Goal: Task Accomplishment & Management: Use online tool/utility

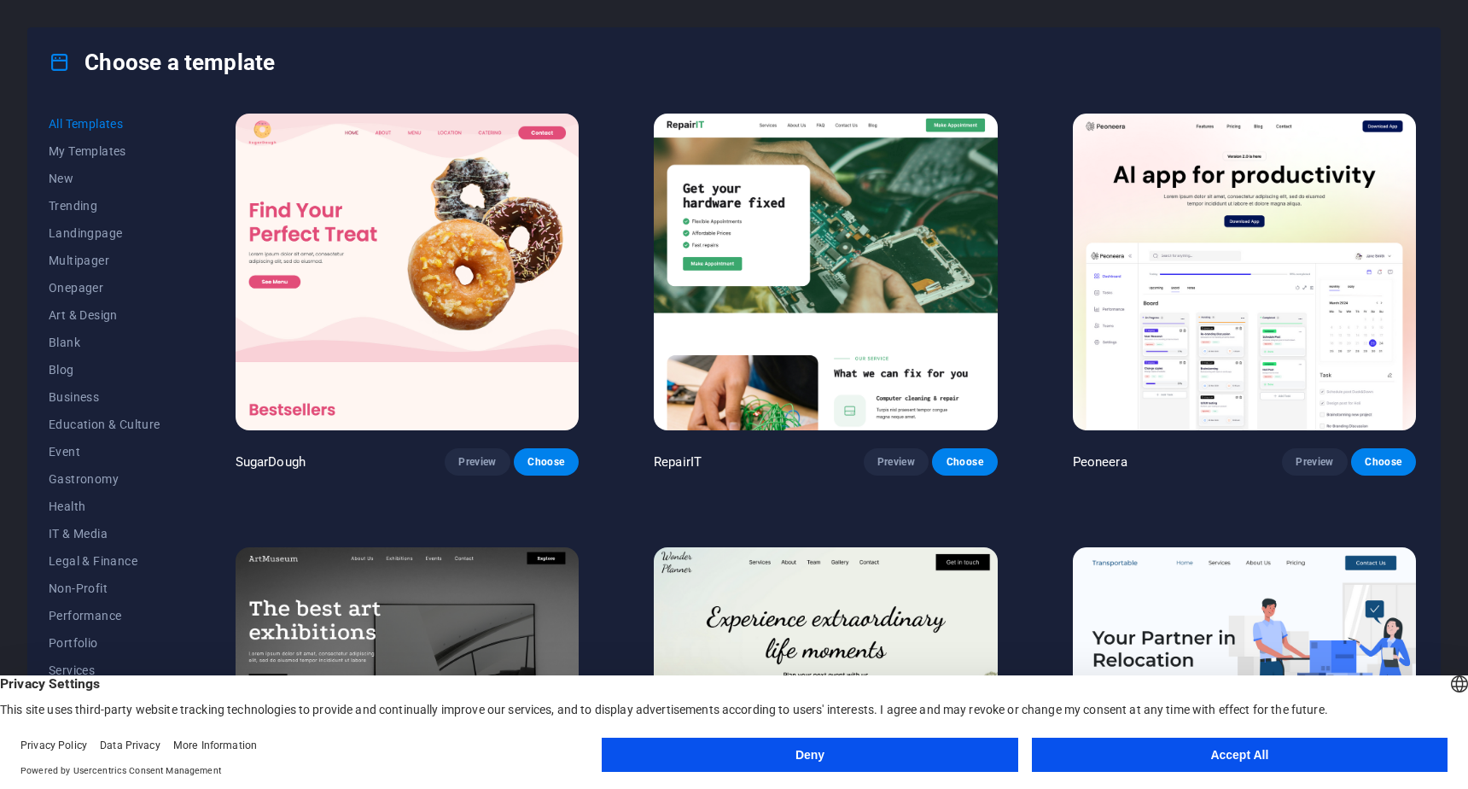
click at [1261, 757] on button "Accept All" at bounding box center [1240, 754] width 416 height 34
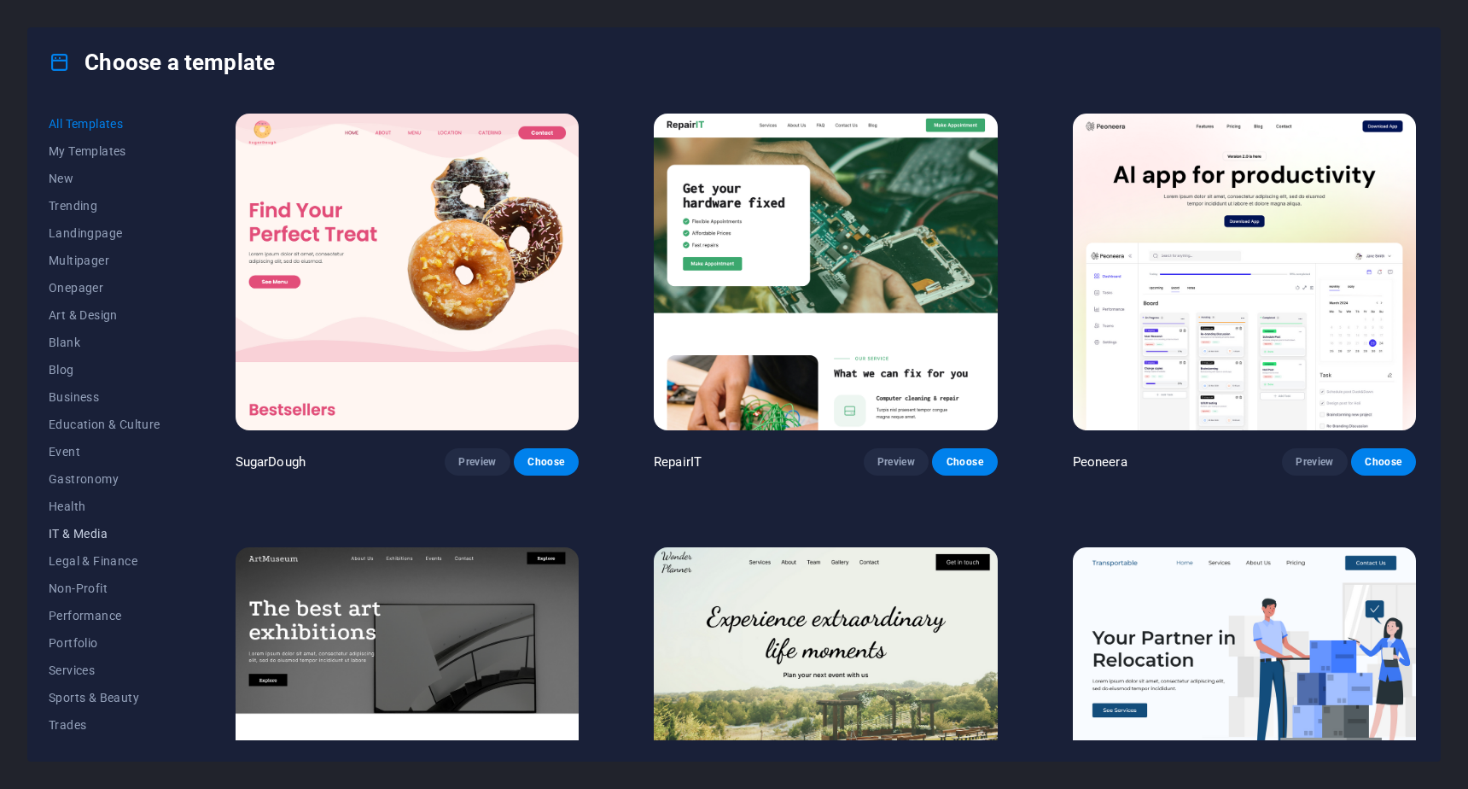
click at [76, 533] on span "IT & Media" at bounding box center [105, 534] width 112 height 14
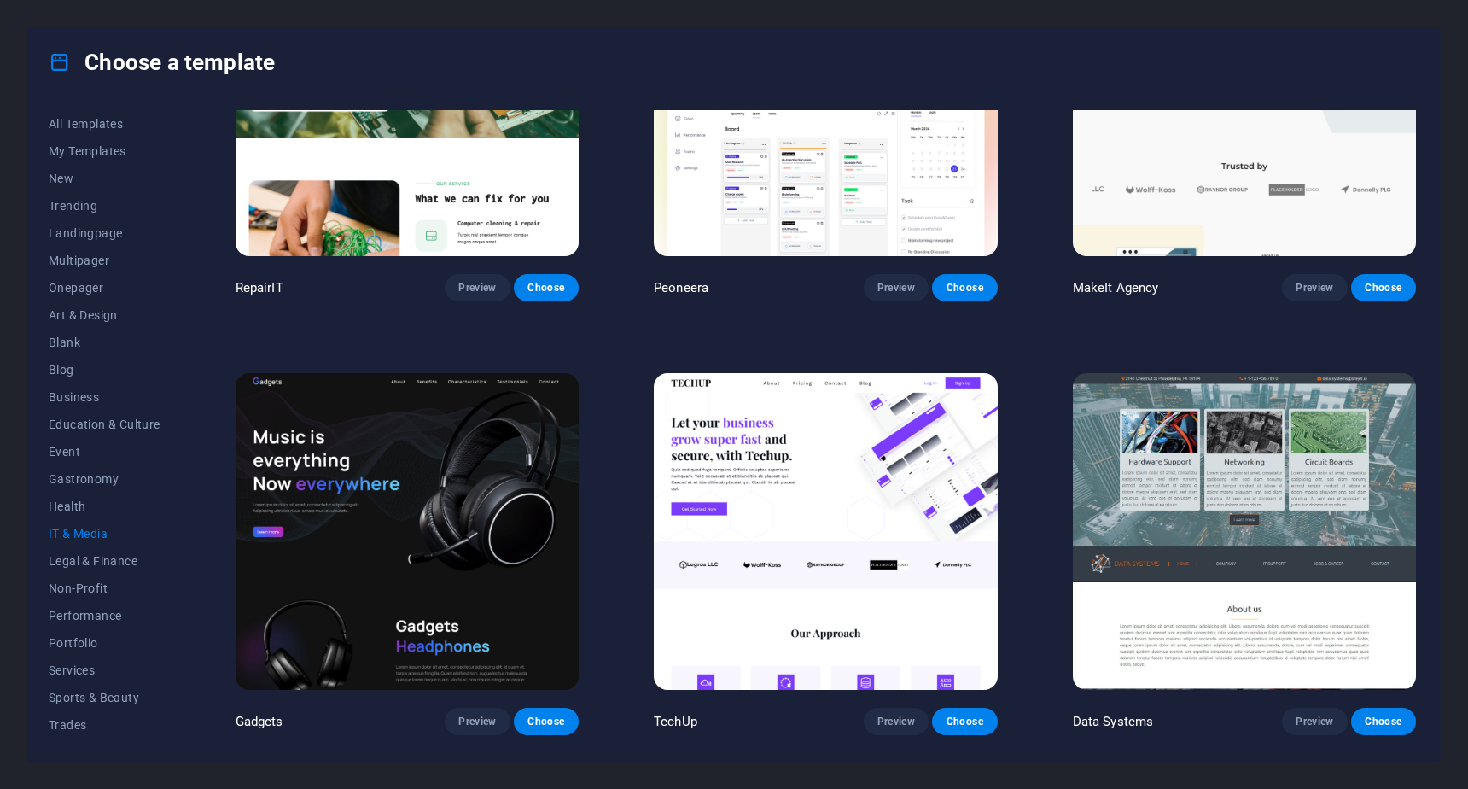
scroll to position [89, 0]
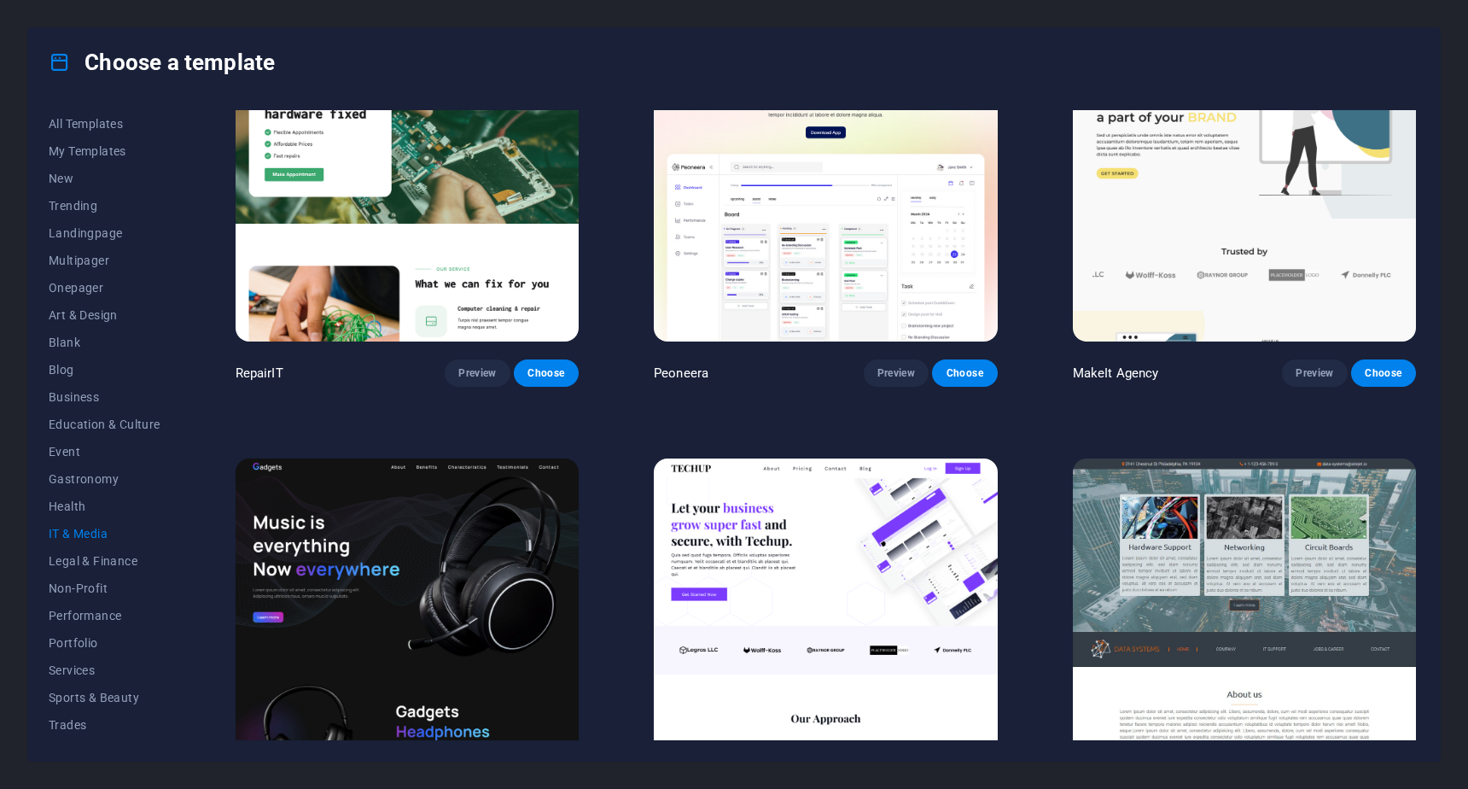
click at [440, 597] on img at bounding box center [407, 616] width 343 height 317
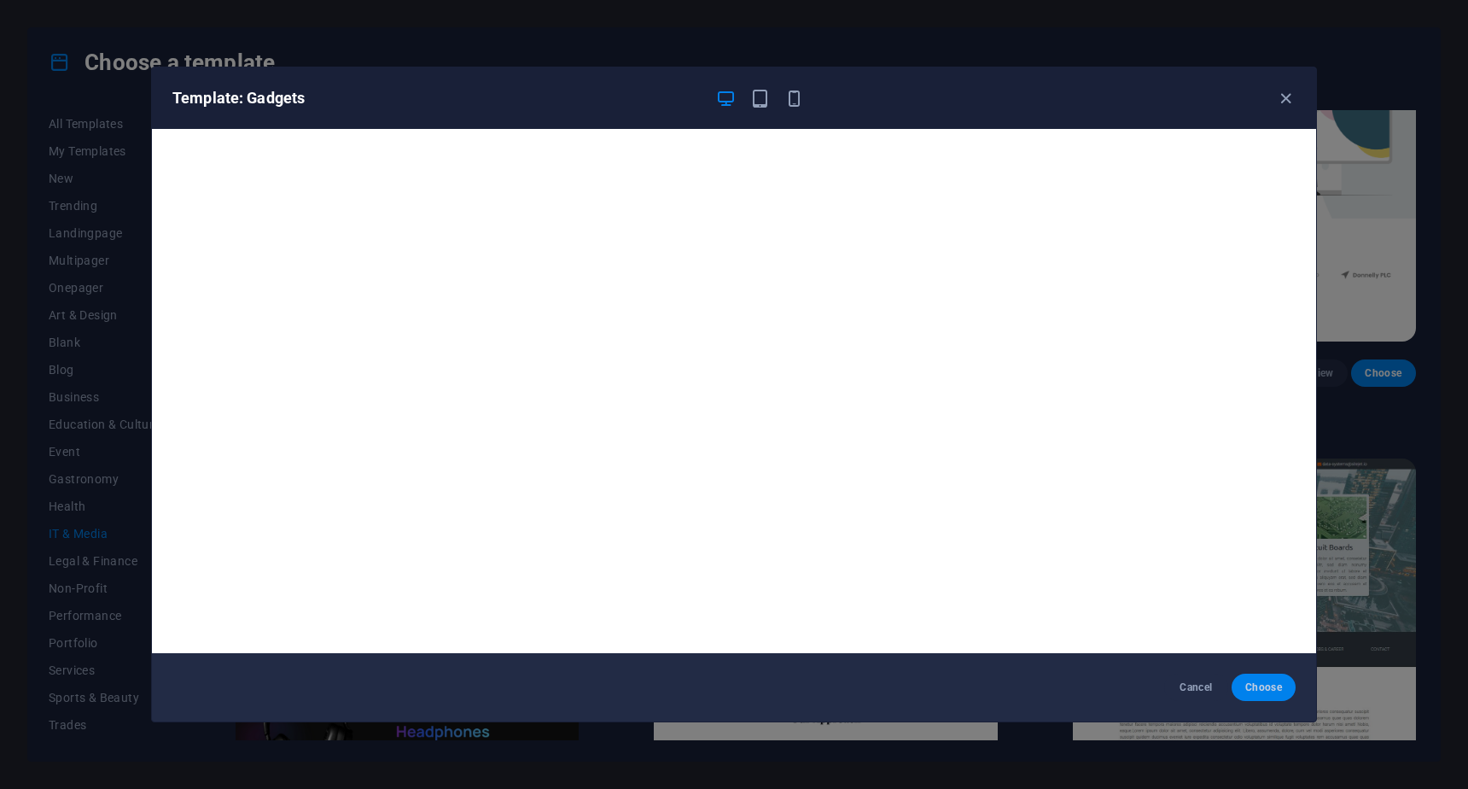
click at [1260, 684] on span "Choose" at bounding box center [1263, 687] width 37 height 14
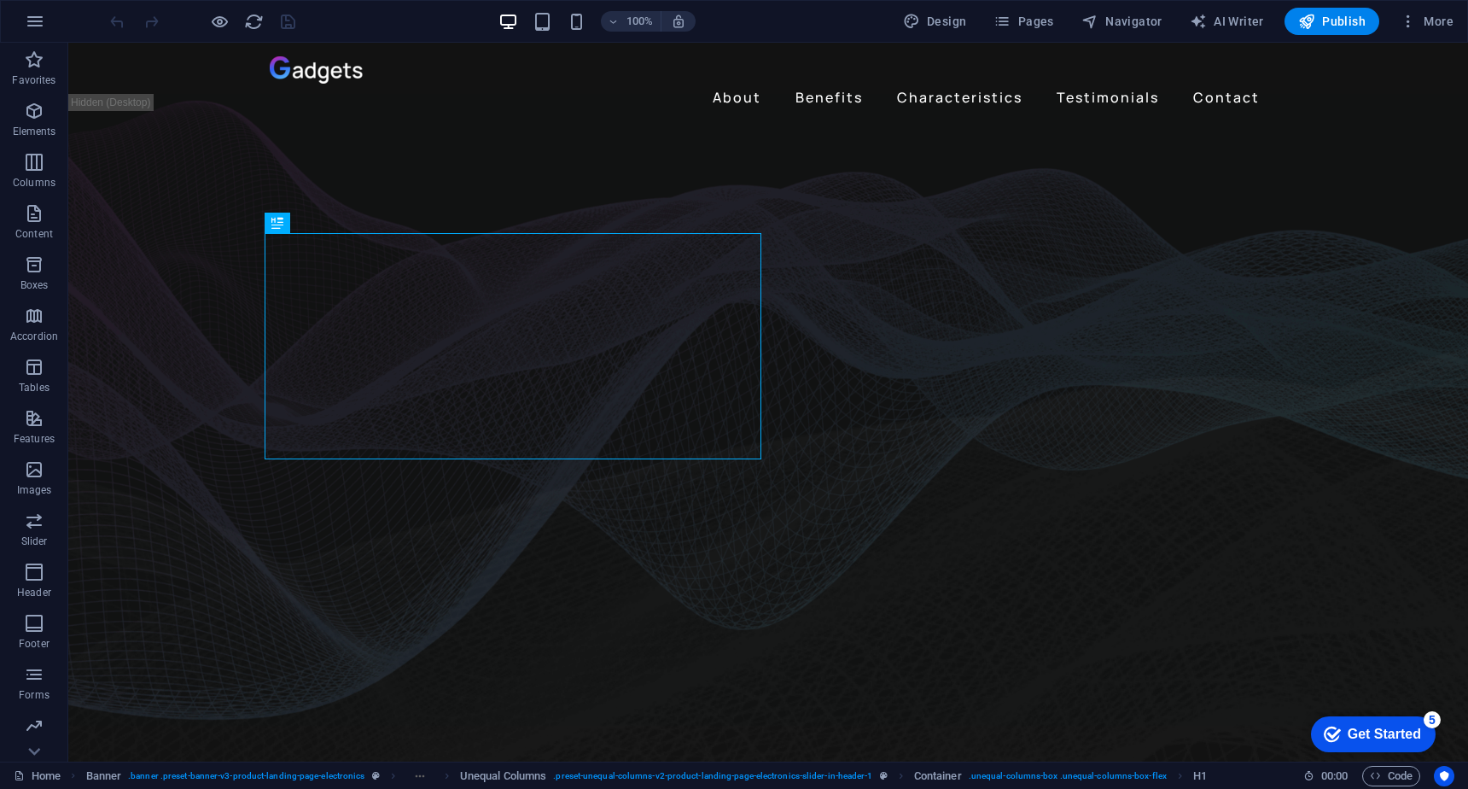
click at [1381, 731] on div "Get Started" at bounding box center [1383, 733] width 73 height 15
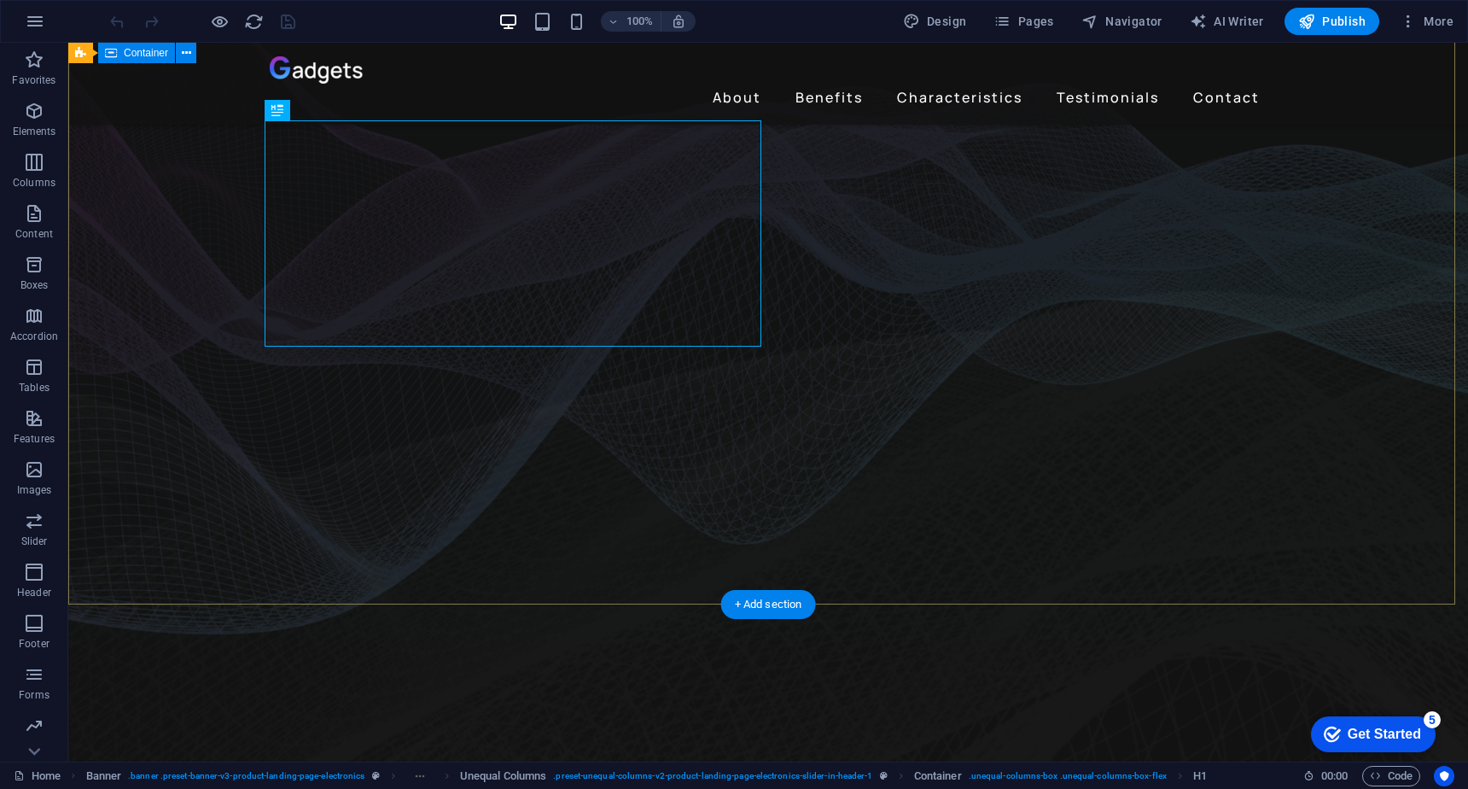
scroll to position [171, 0]
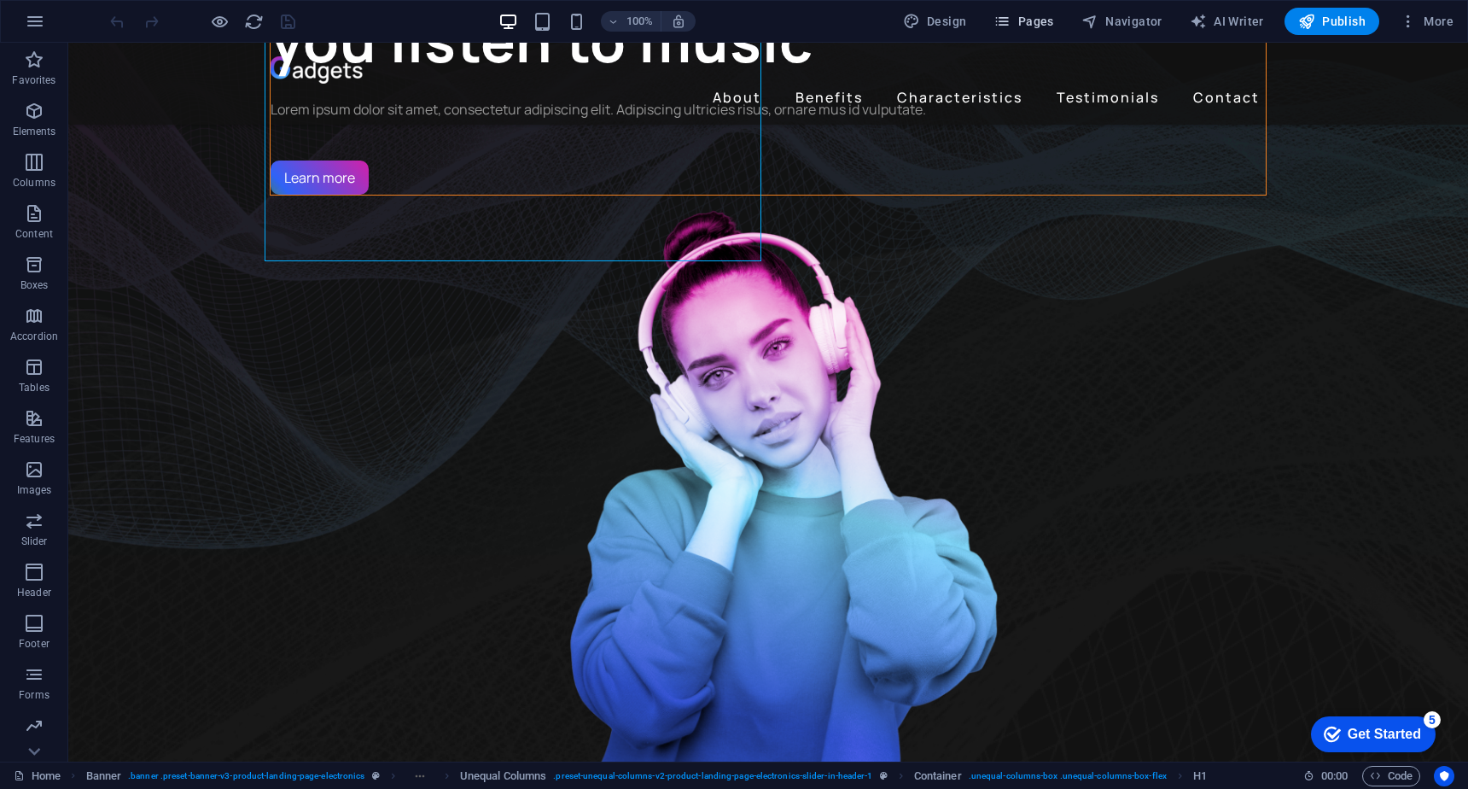
click at [1037, 26] on span "Pages" at bounding box center [1023, 21] width 60 height 17
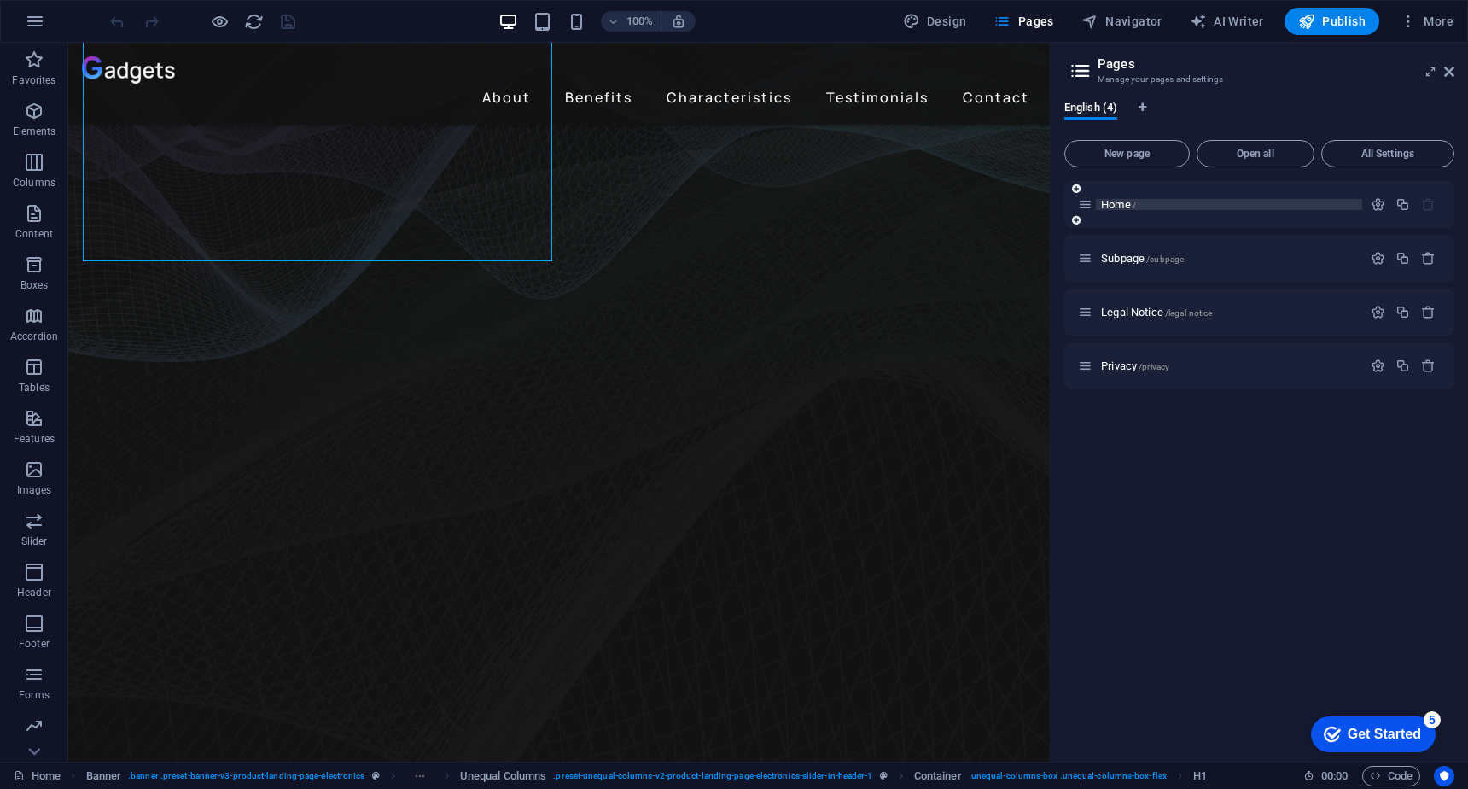
click at [1124, 209] on span "Home /" at bounding box center [1118, 204] width 35 height 13
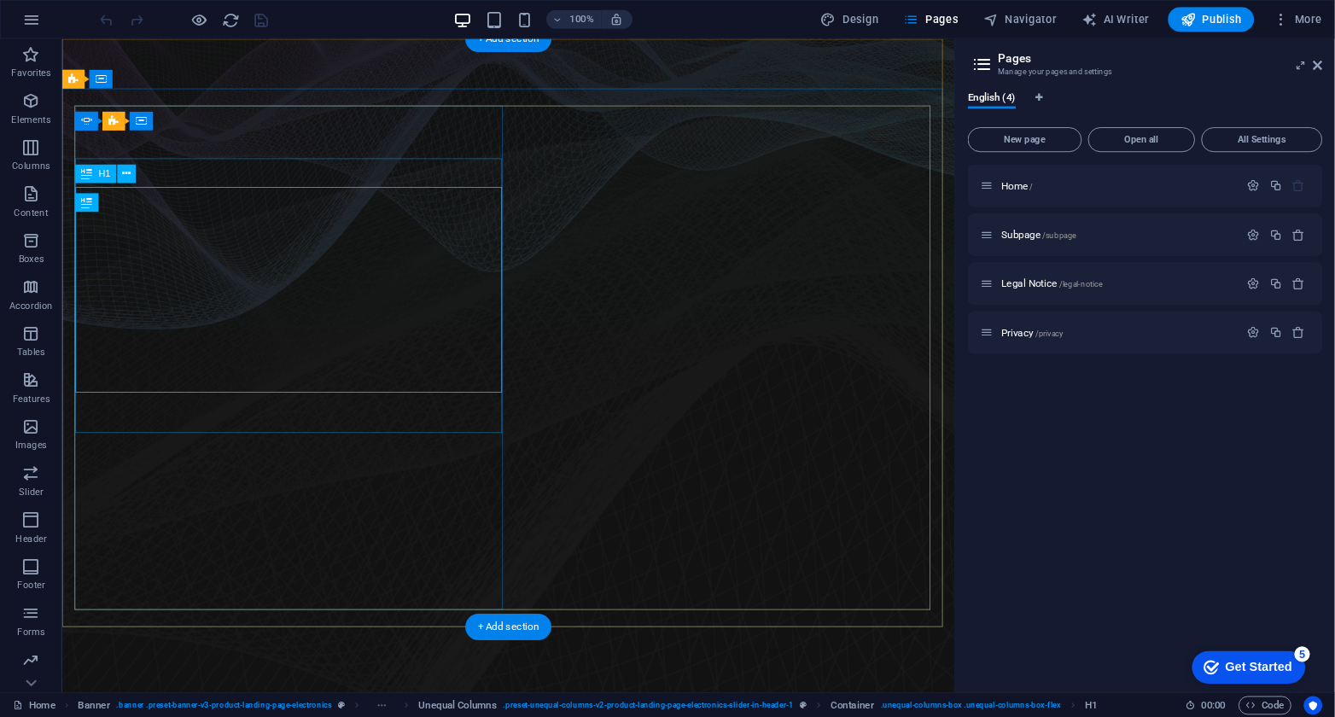
scroll to position [0, 0]
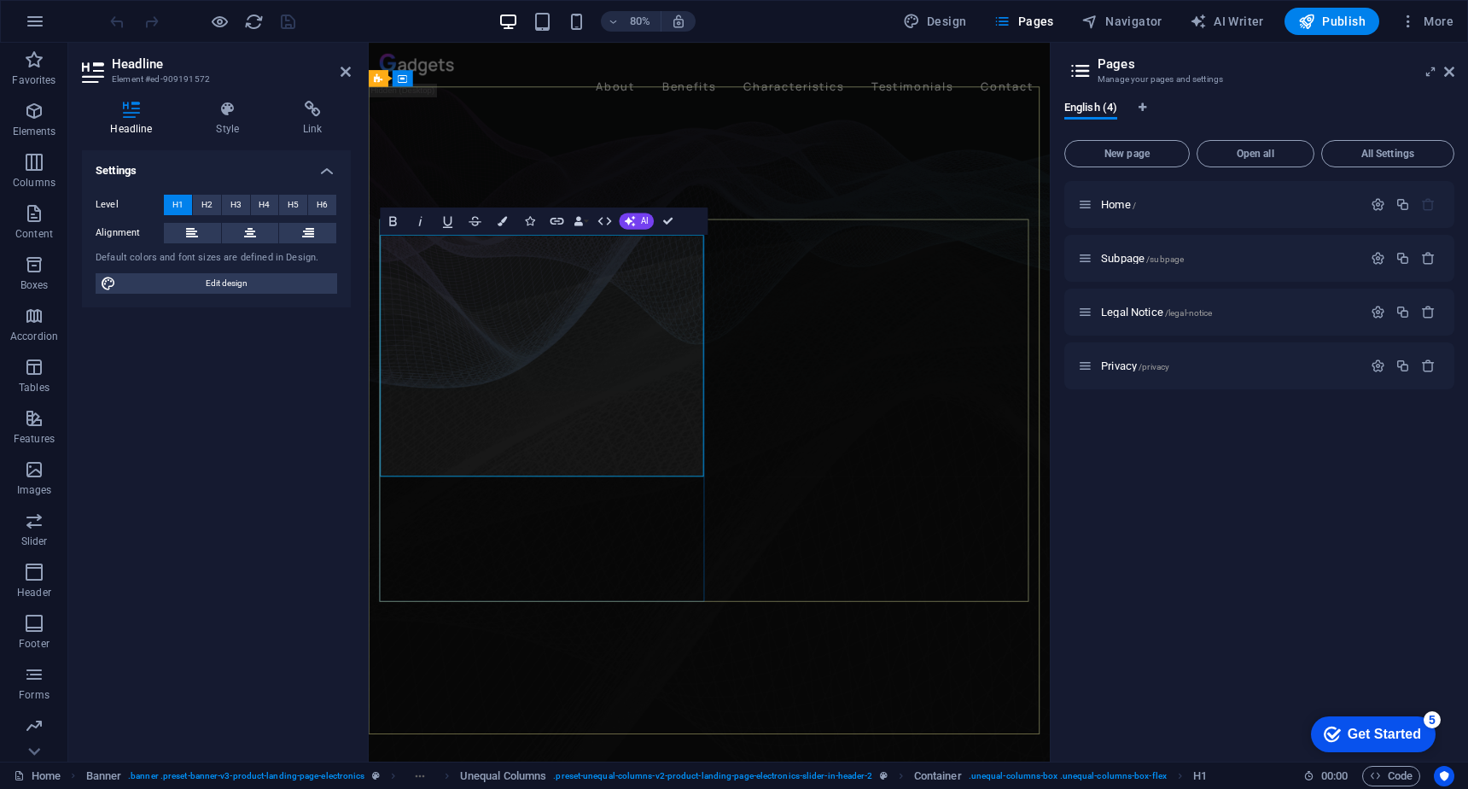
drag, startPoint x: 550, startPoint y: 325, endPoint x: 399, endPoint y: 314, distance: 151.5
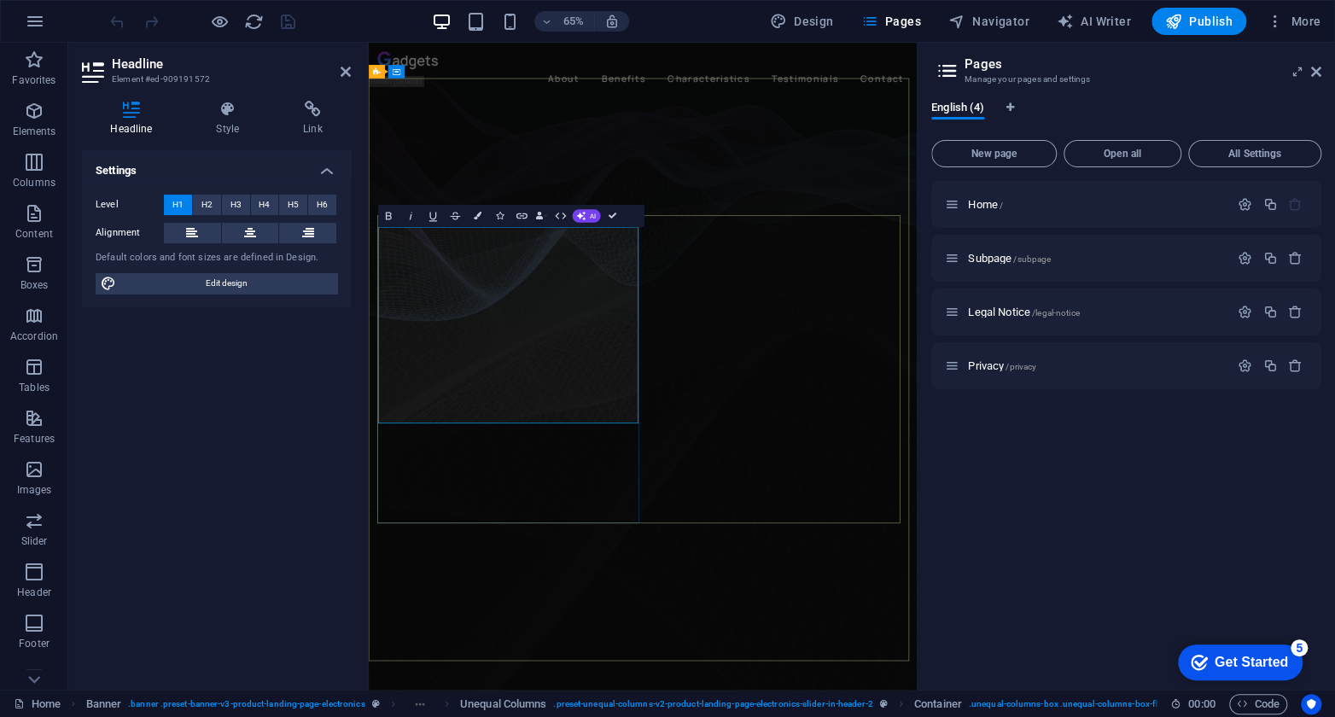
drag, startPoint x: 520, startPoint y: 516, endPoint x: 404, endPoint y: 511, distance: 116.2
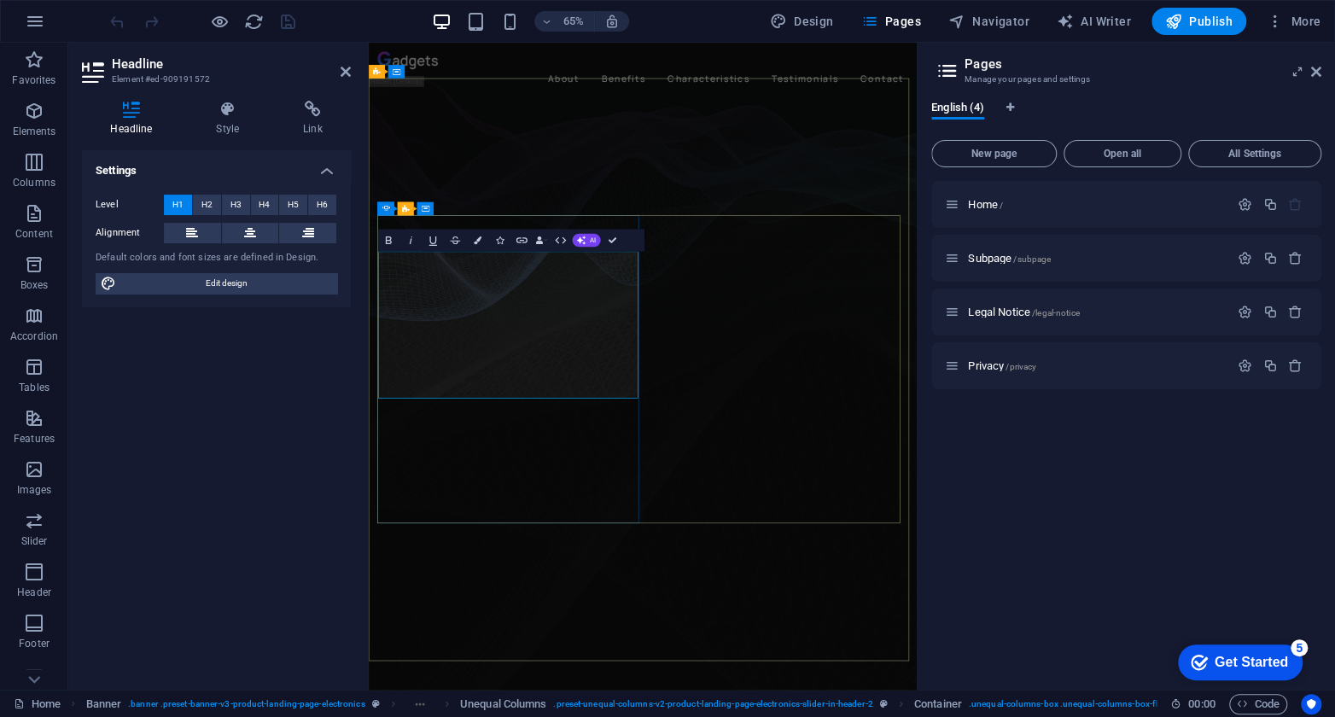
drag, startPoint x: 730, startPoint y: 556, endPoint x: 395, endPoint y: 564, distance: 334.6
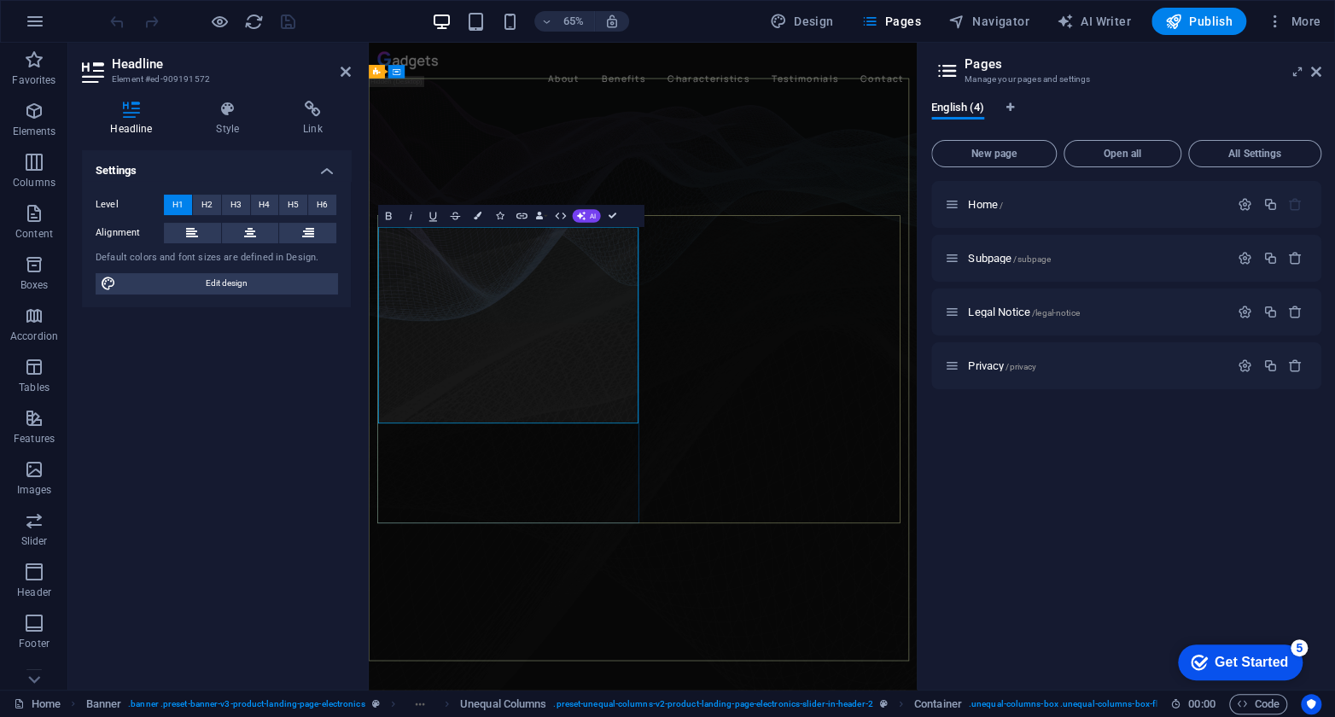
drag, startPoint x: 547, startPoint y: 352, endPoint x: 512, endPoint y: 358, distance: 35.5
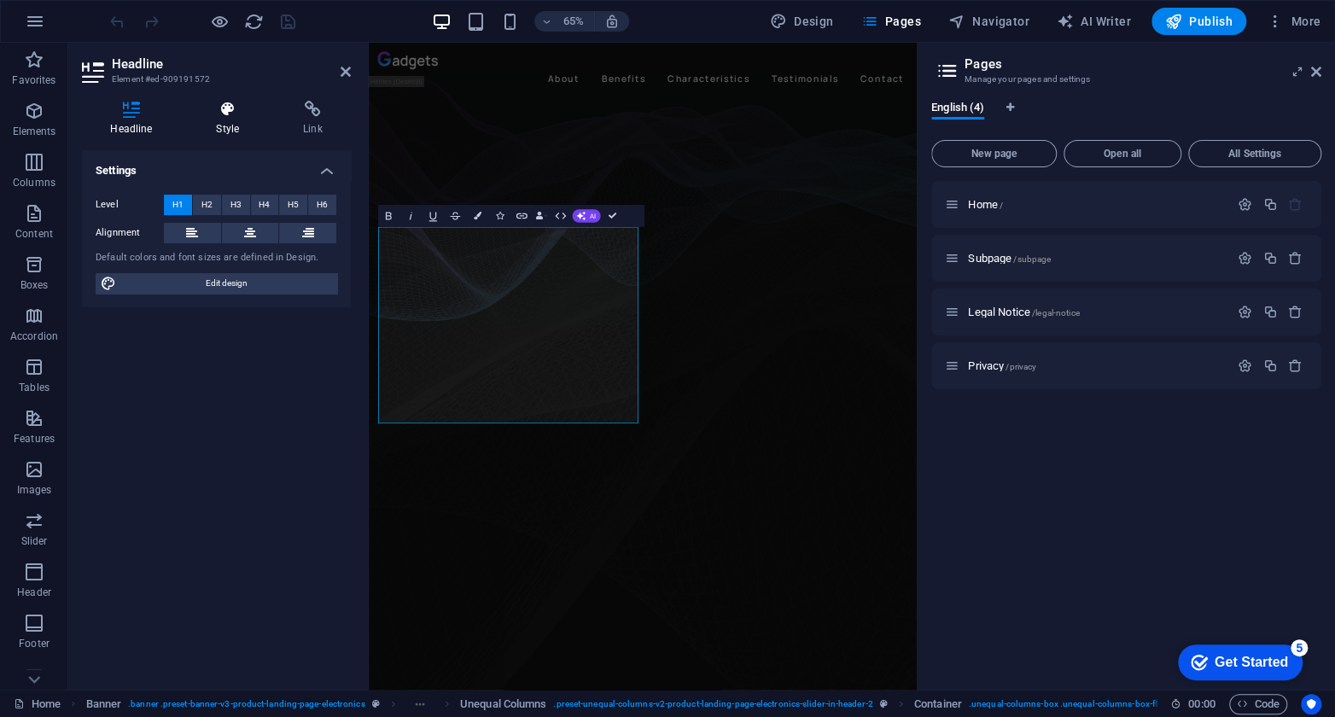
click at [232, 116] on icon at bounding box center [228, 109] width 80 height 17
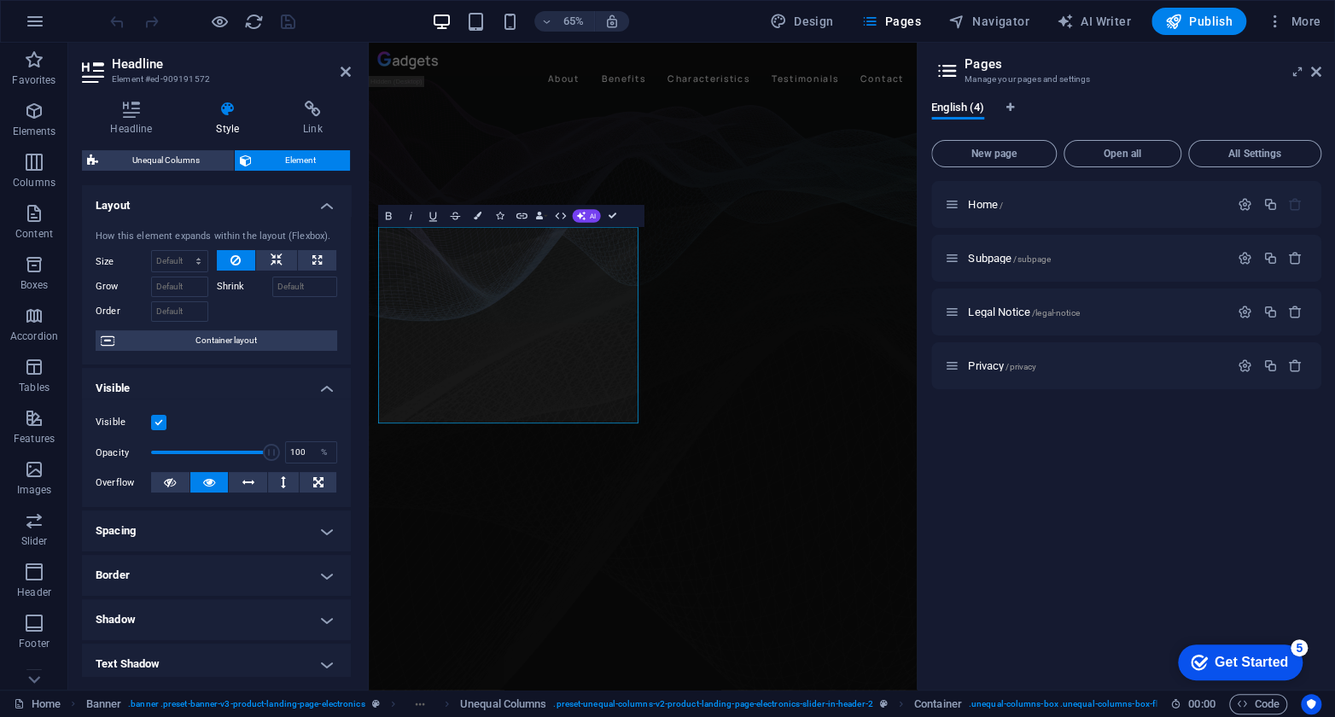
scroll to position [154, 0]
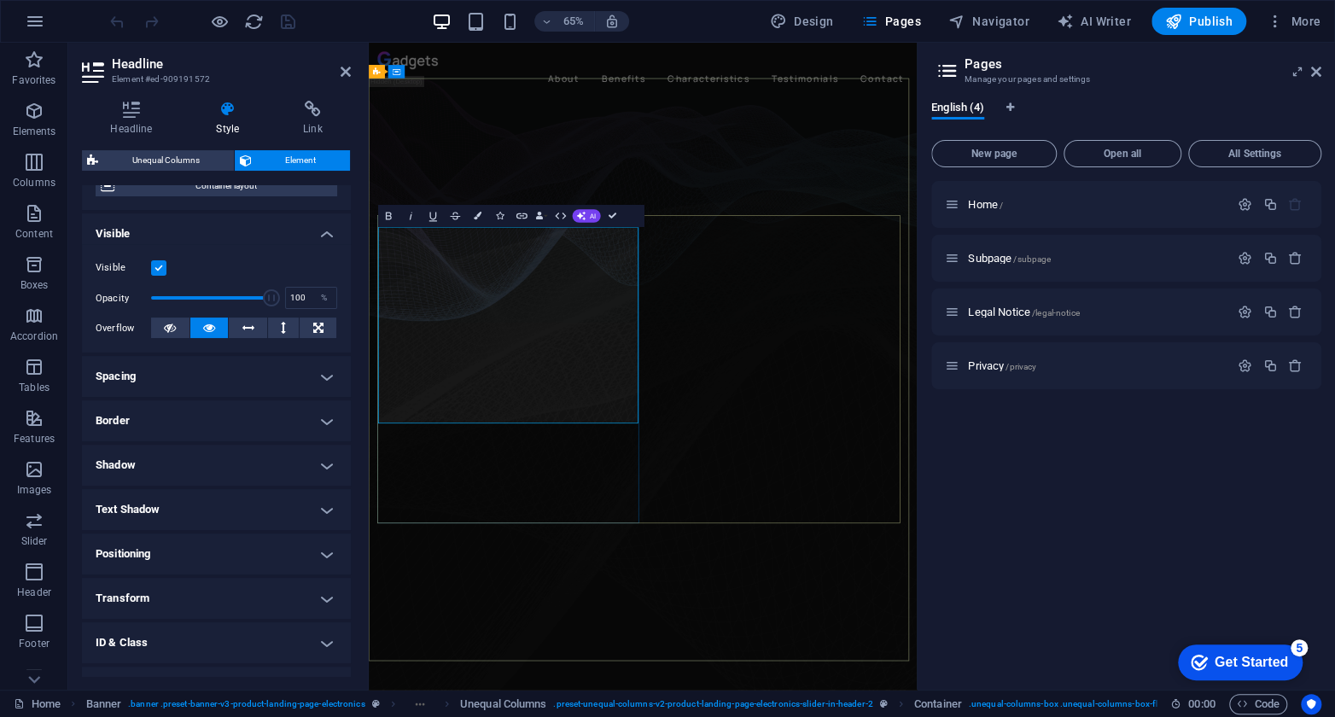
drag, startPoint x: 590, startPoint y: 590, endPoint x: 389, endPoint y: 573, distance: 201.2
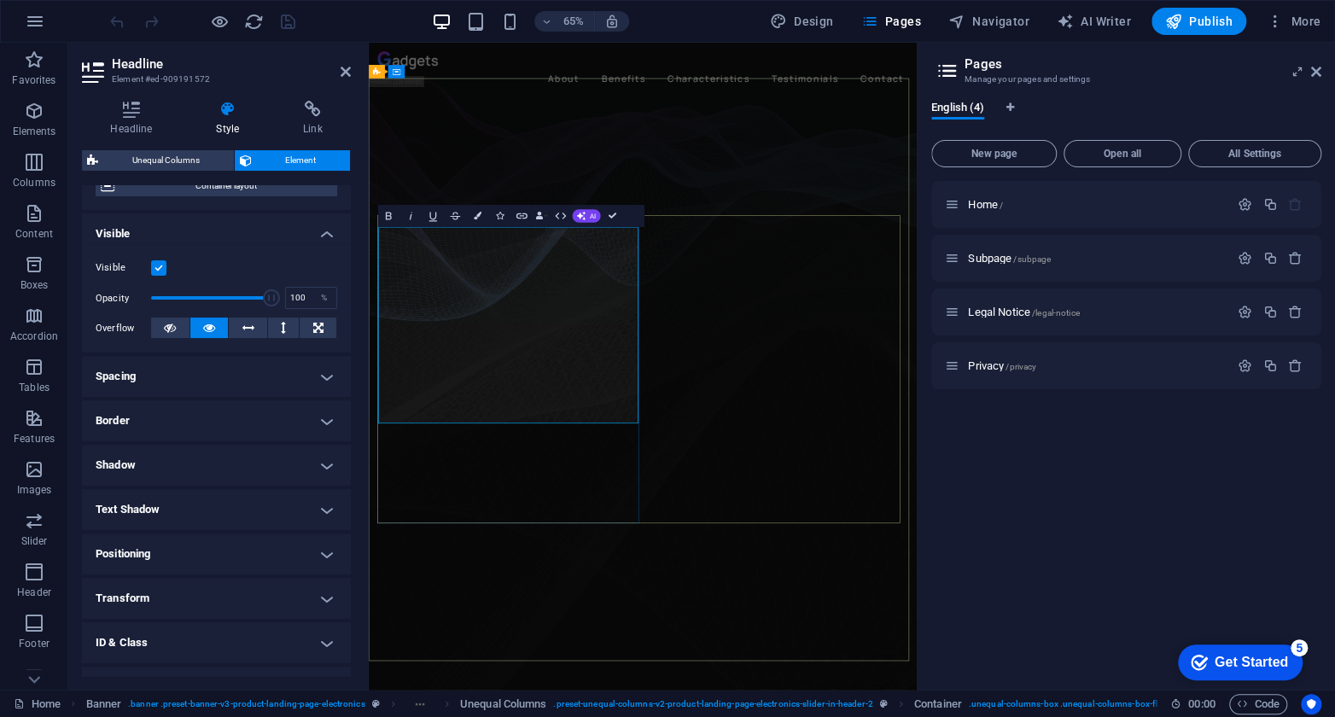
drag, startPoint x: 547, startPoint y: 352, endPoint x: 536, endPoint y: 349, distance: 11.4
drag, startPoint x: 562, startPoint y: 354, endPoint x: 512, endPoint y: 354, distance: 49.5
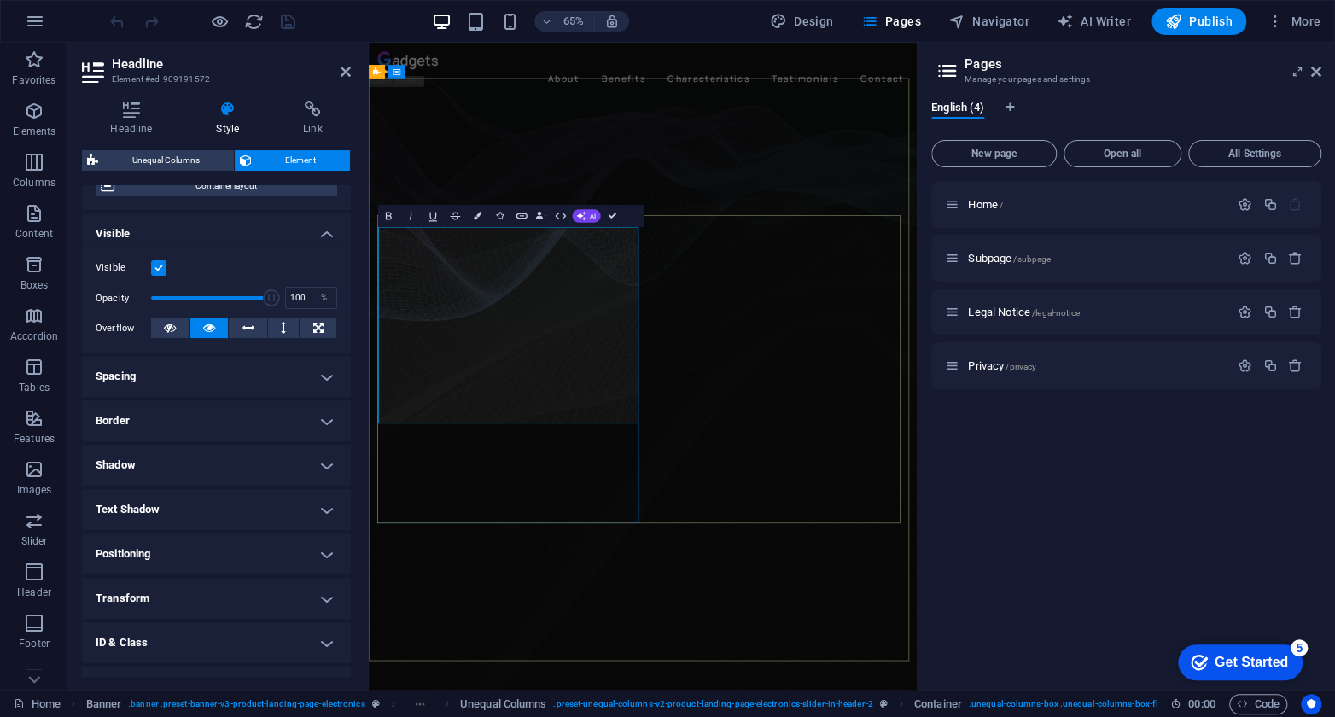
drag, startPoint x: 497, startPoint y: 360, endPoint x: 394, endPoint y: 366, distance: 102.6
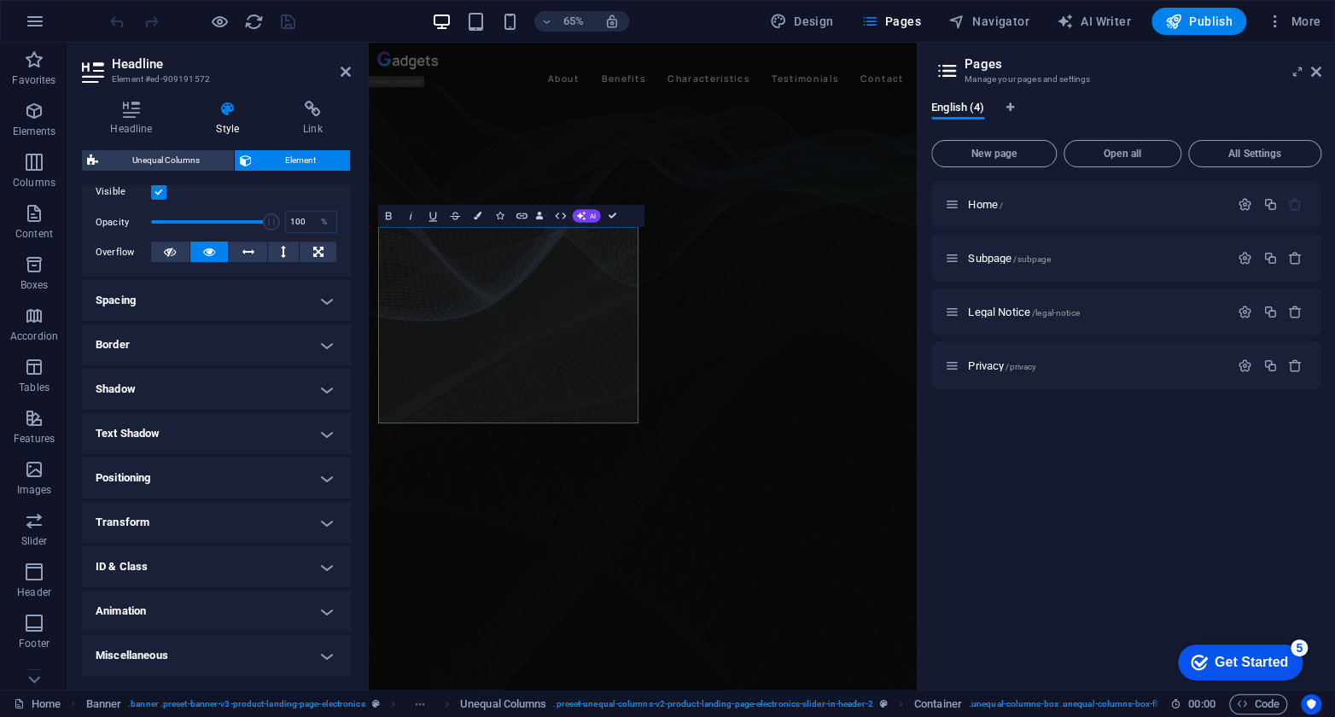
drag, startPoint x: 785, startPoint y: 265, endPoint x: 427, endPoint y: 367, distance: 372.5
drag, startPoint x: 58, startPoint y: 324, endPoint x: 628, endPoint y: 212, distance: 580.9
click at [628, 212] on div "Bold Italic Underline Strikethrough Colors Icons Link Data Bindings Company Fir…" at bounding box center [511, 216] width 266 height 22
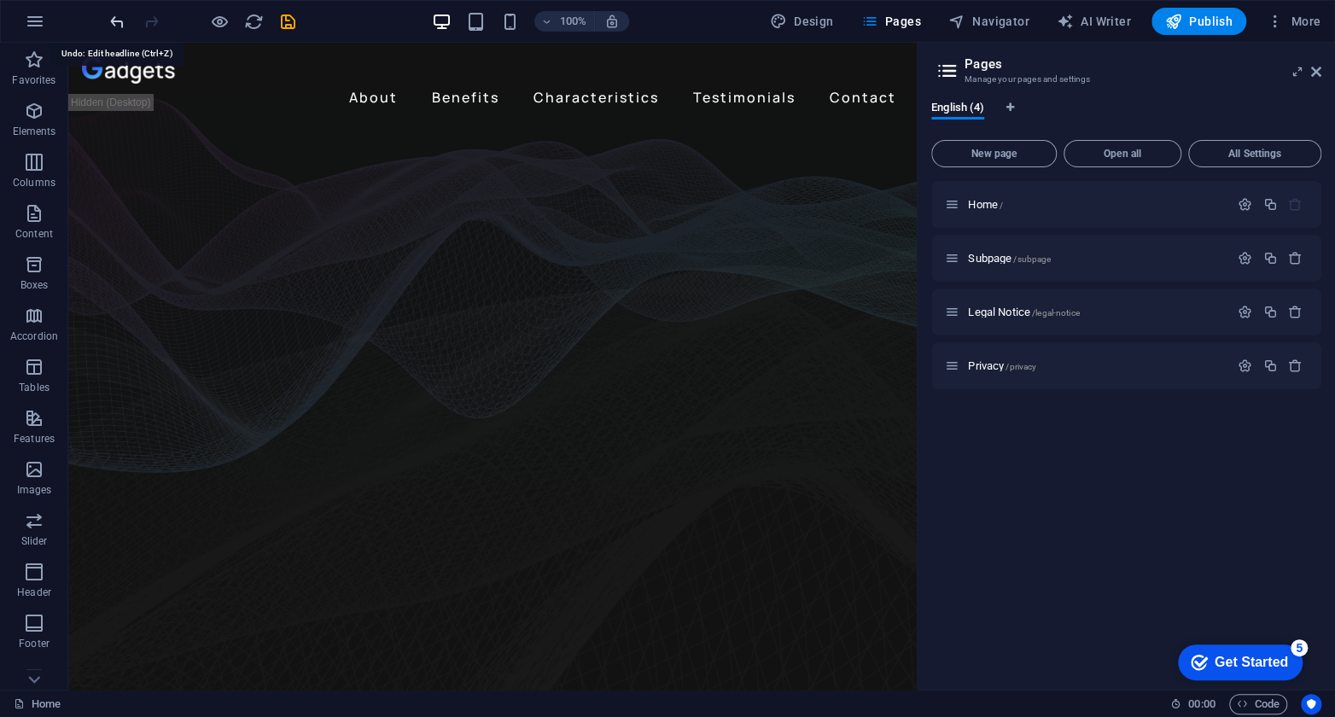
click at [0, 0] on icon "undo" at bounding box center [0, 0] width 0 height 0
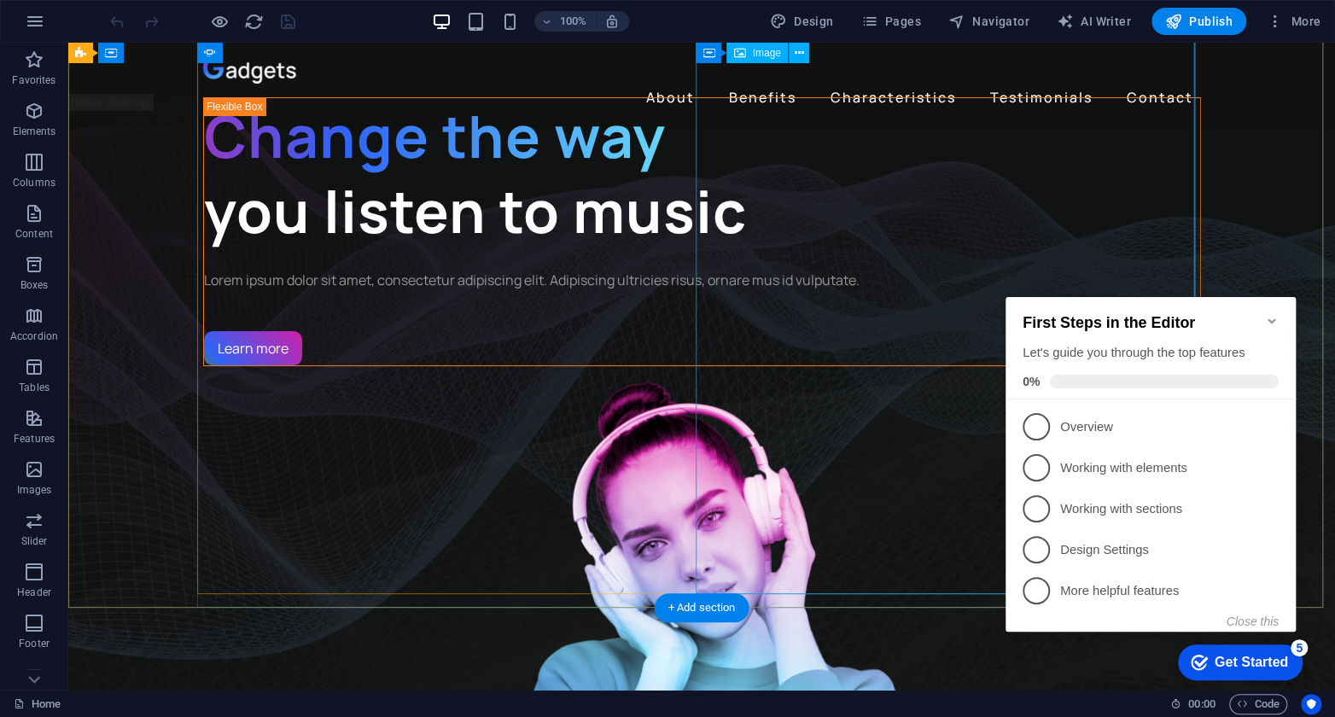
scroll to position [77, 0]
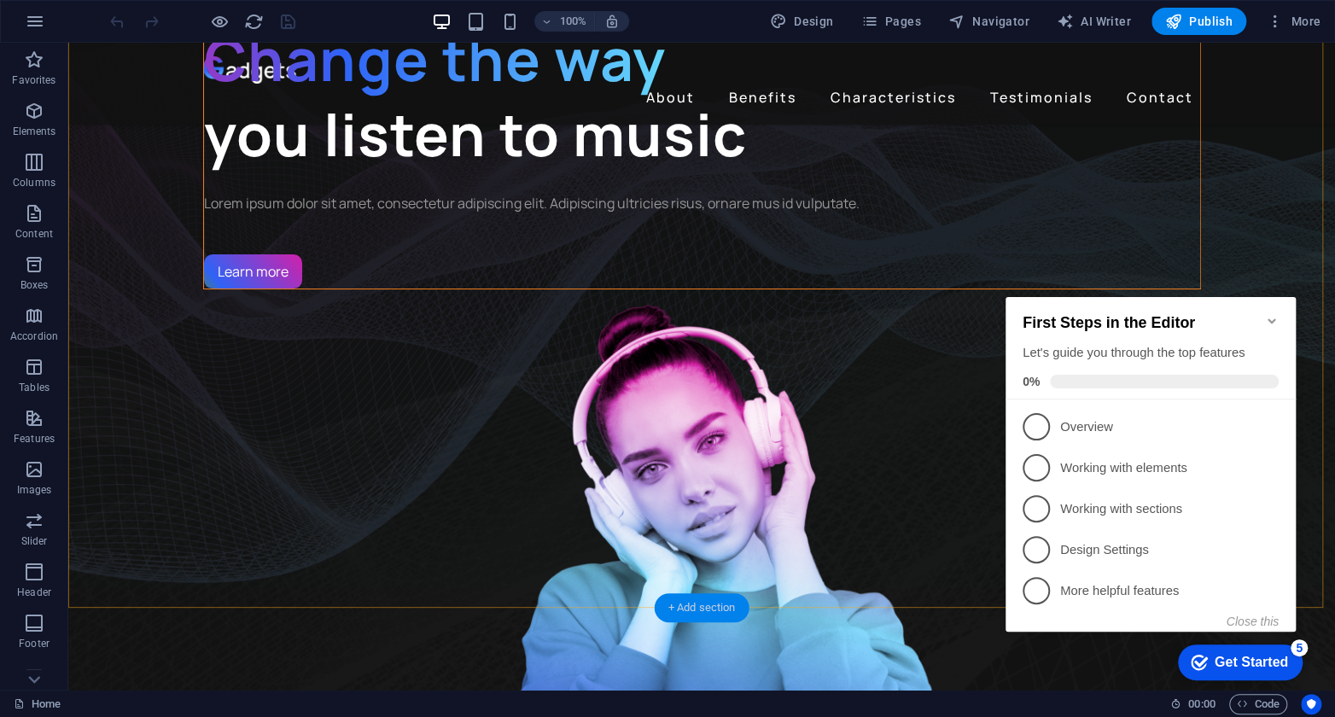
drag, startPoint x: 698, startPoint y: 612, endPoint x: 336, endPoint y: 568, distance: 364.4
click at [698, 612] on div "+ Add section" at bounding box center [702, 607] width 95 height 29
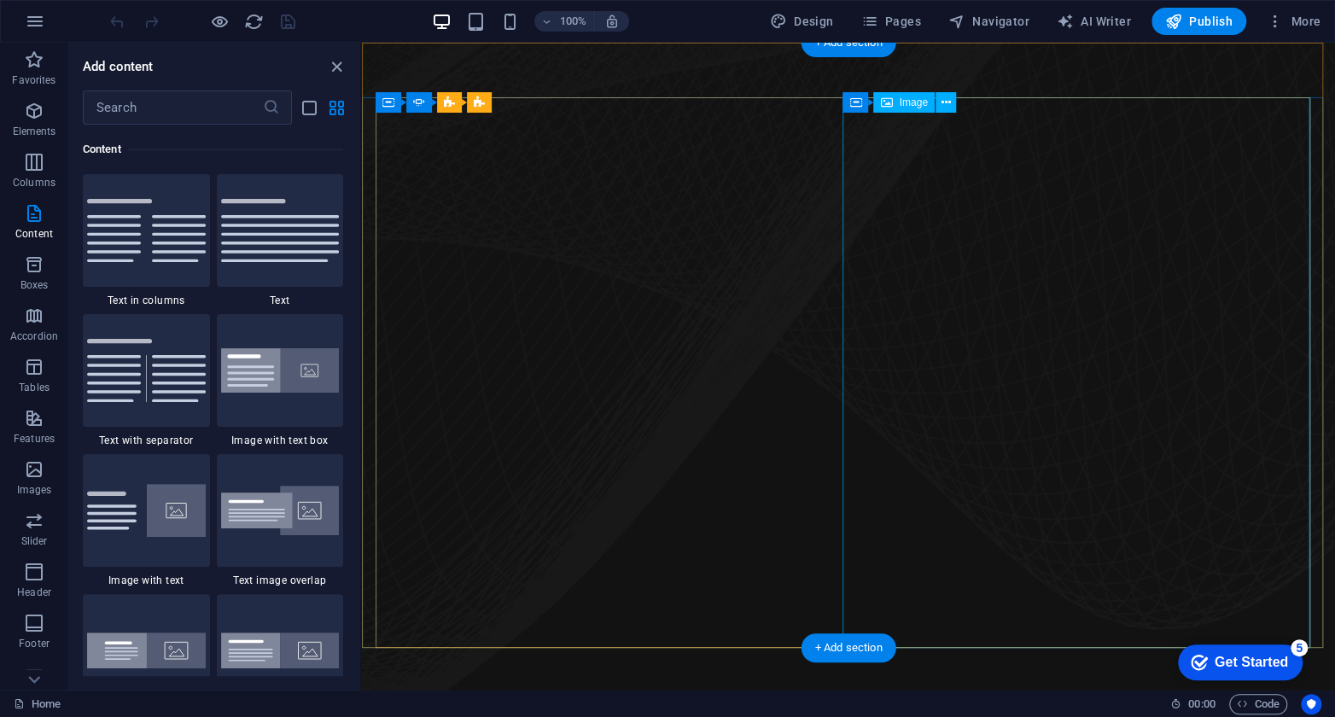
scroll to position [0, 0]
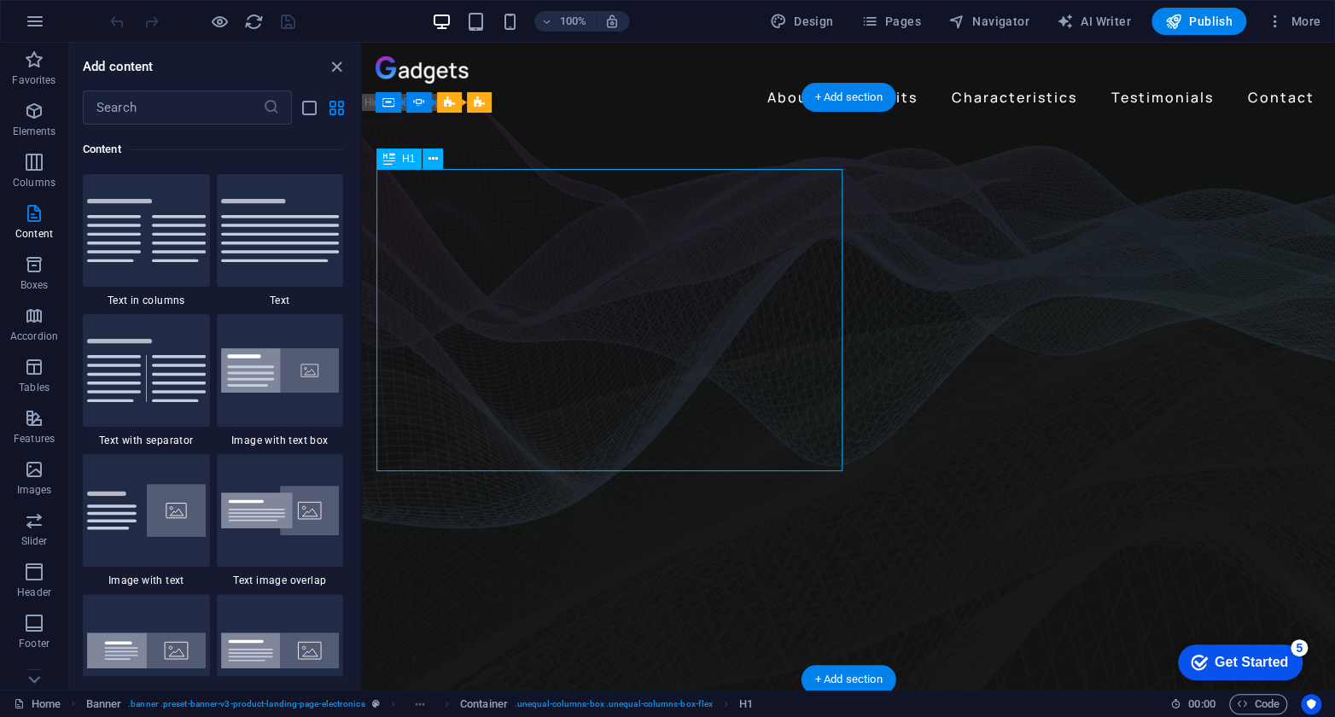
drag, startPoint x: 506, startPoint y: 361, endPoint x: 398, endPoint y: 297, distance: 125.9
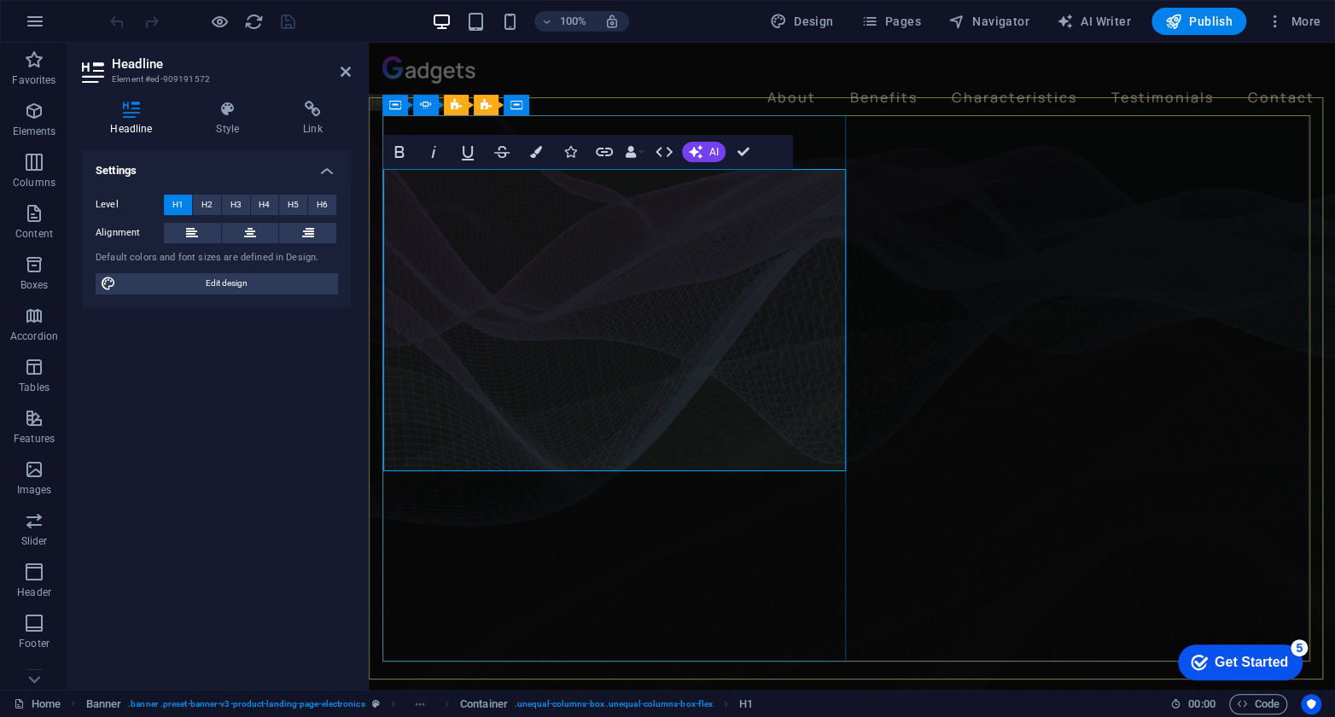
drag, startPoint x: 513, startPoint y: 362, endPoint x: 396, endPoint y: 201, distance: 198.5
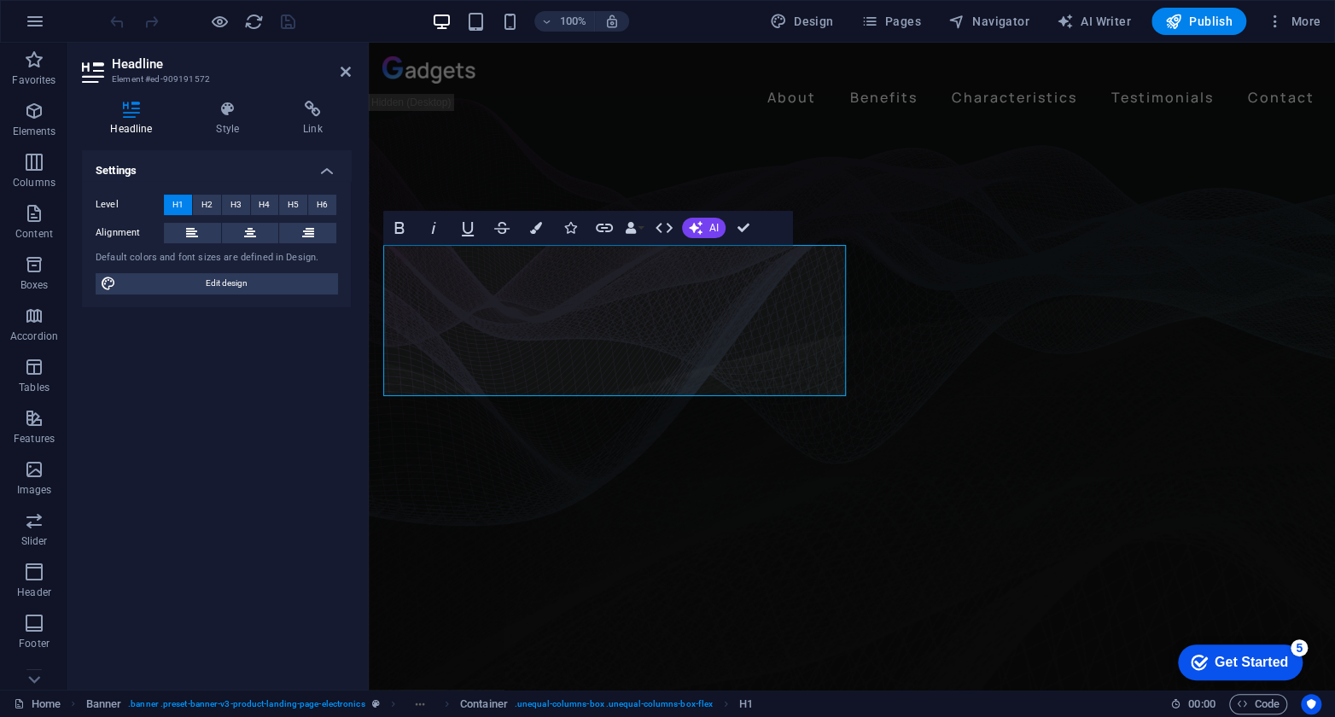
scroll to position [0, 17]
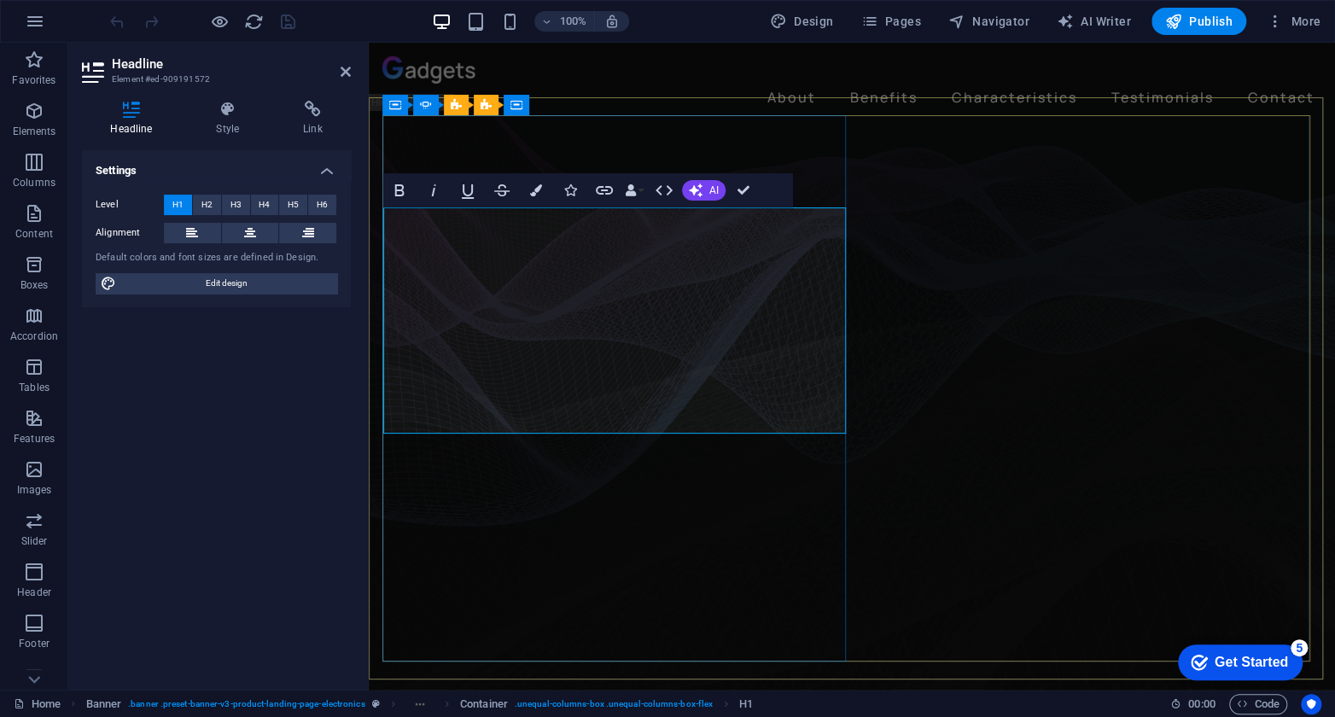
drag, startPoint x: 734, startPoint y: 399, endPoint x: 388, endPoint y: 391, distance: 345.7
drag, startPoint x: 818, startPoint y: 397, endPoint x: 398, endPoint y: 403, distance: 420.8
drag, startPoint x: 531, startPoint y: 399, endPoint x: 475, endPoint y: 403, distance: 55.6
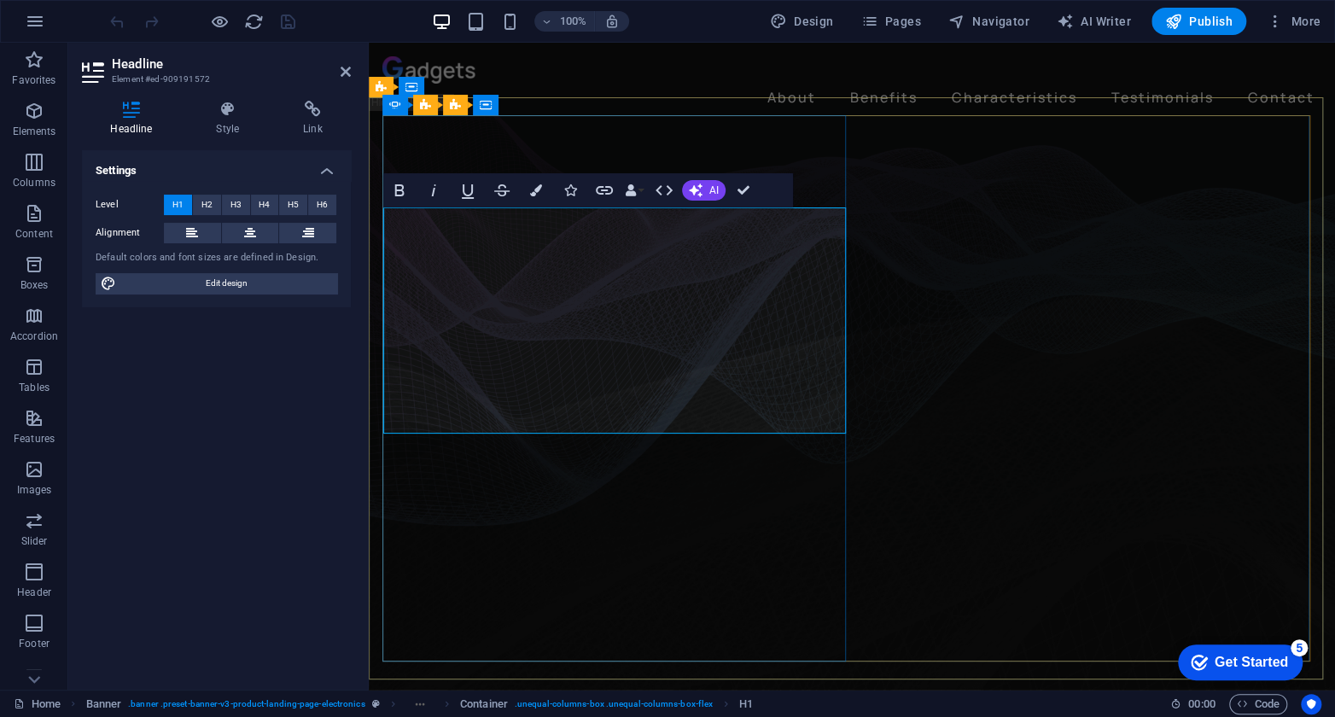
drag, startPoint x: 817, startPoint y: 403, endPoint x: 372, endPoint y: 377, distance: 445.3
click at [222, 104] on icon at bounding box center [228, 109] width 80 height 17
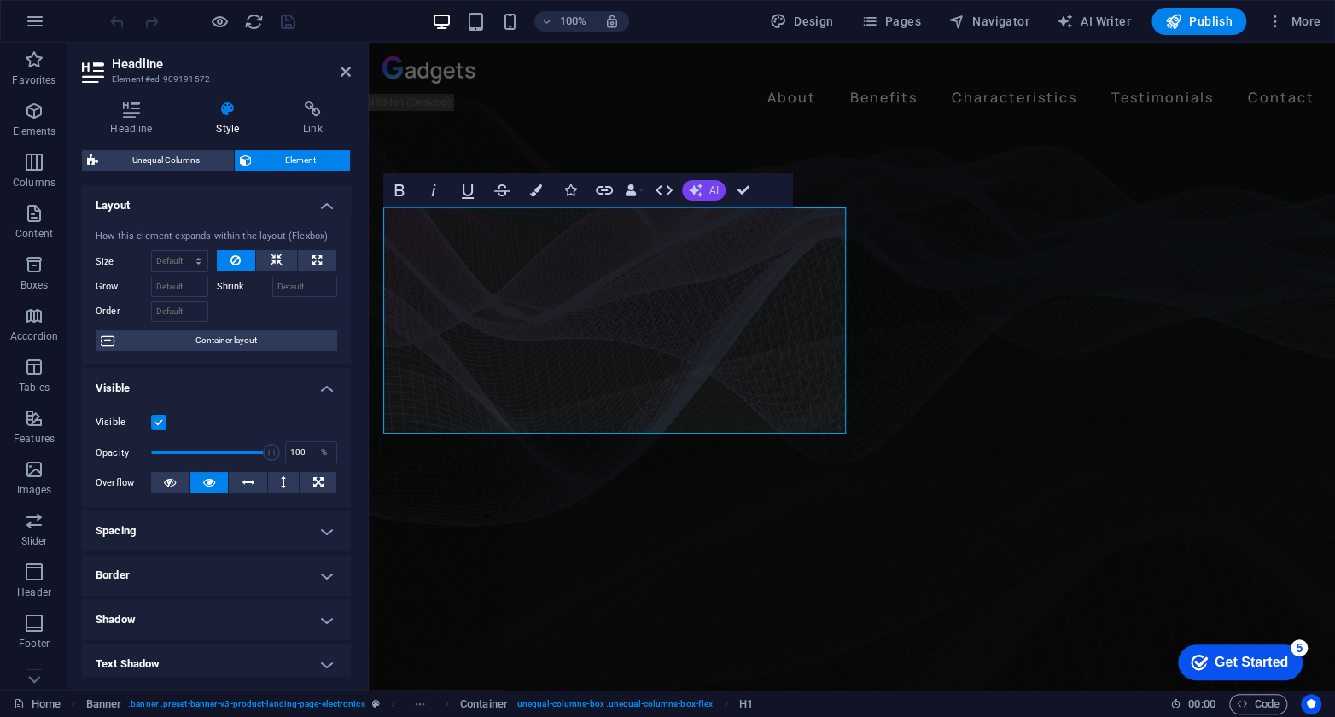
click at [701, 192] on icon "button" at bounding box center [696, 190] width 14 height 14
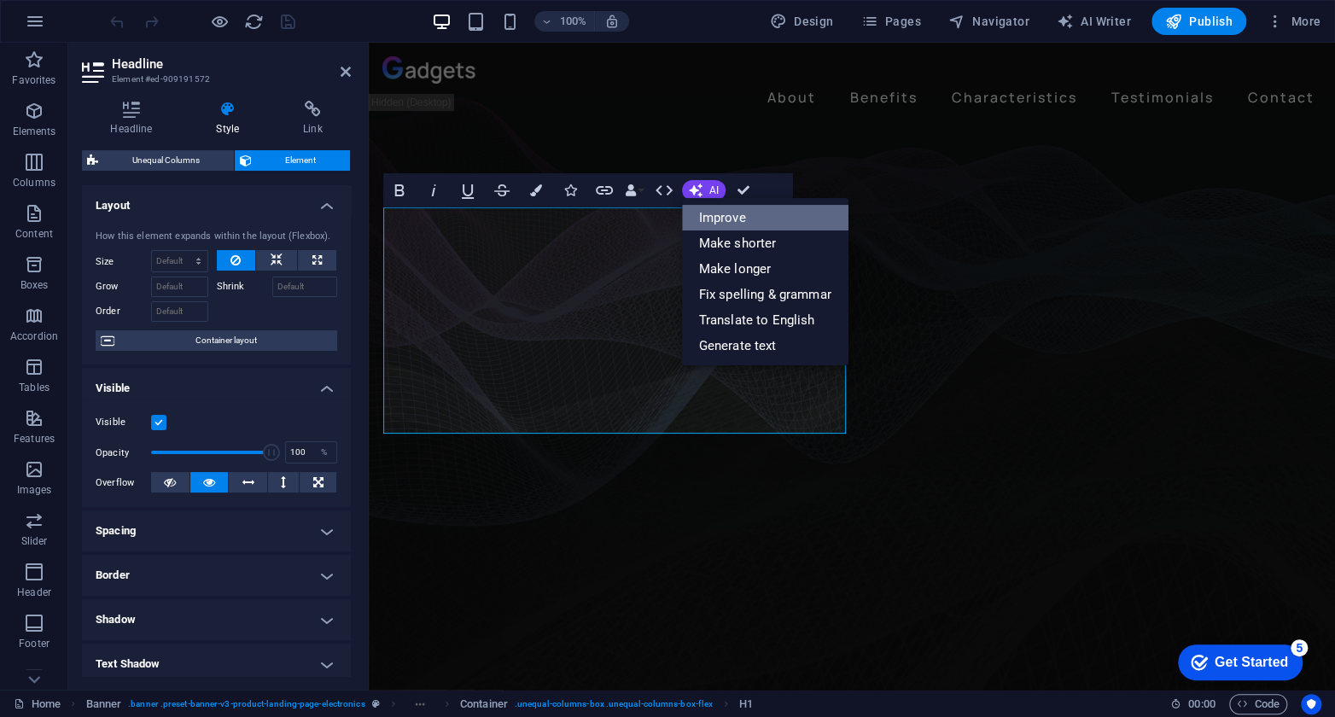
click at [724, 215] on link "Improve" at bounding box center [765, 218] width 166 height 26
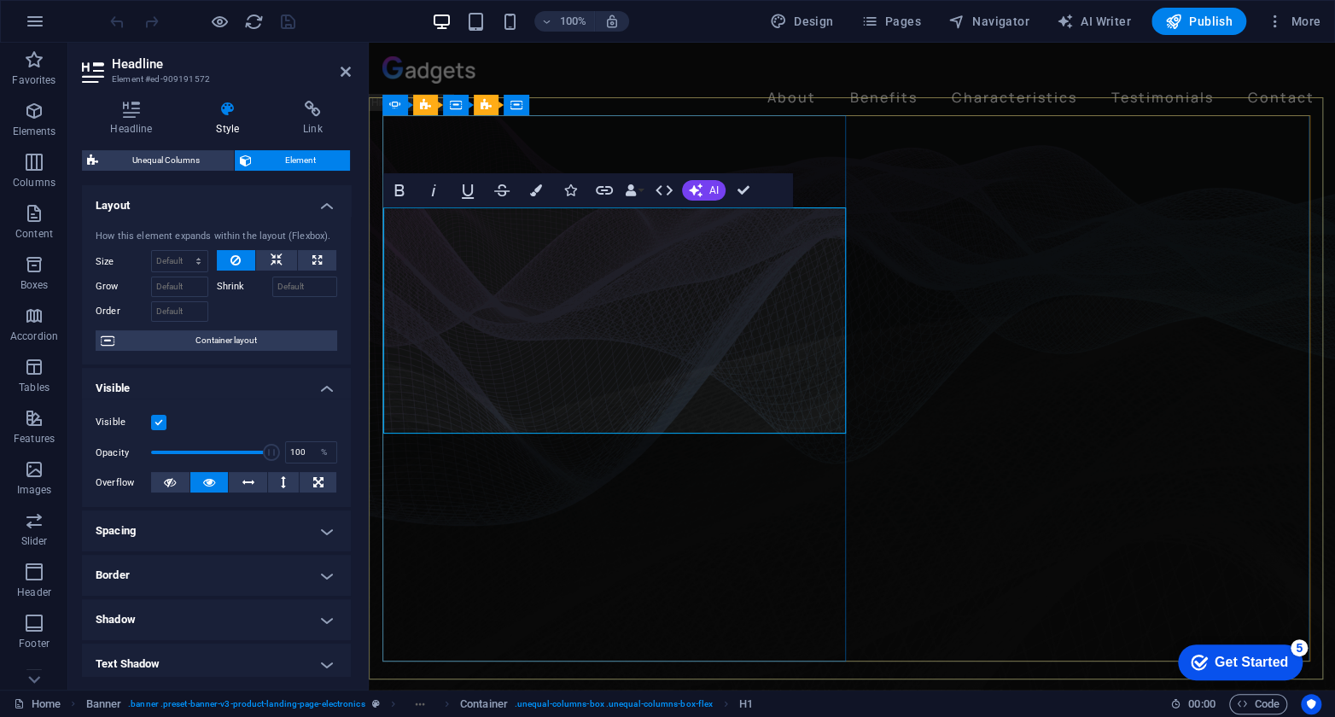
click at [36, 212] on icon "button" at bounding box center [34, 213] width 20 height 20
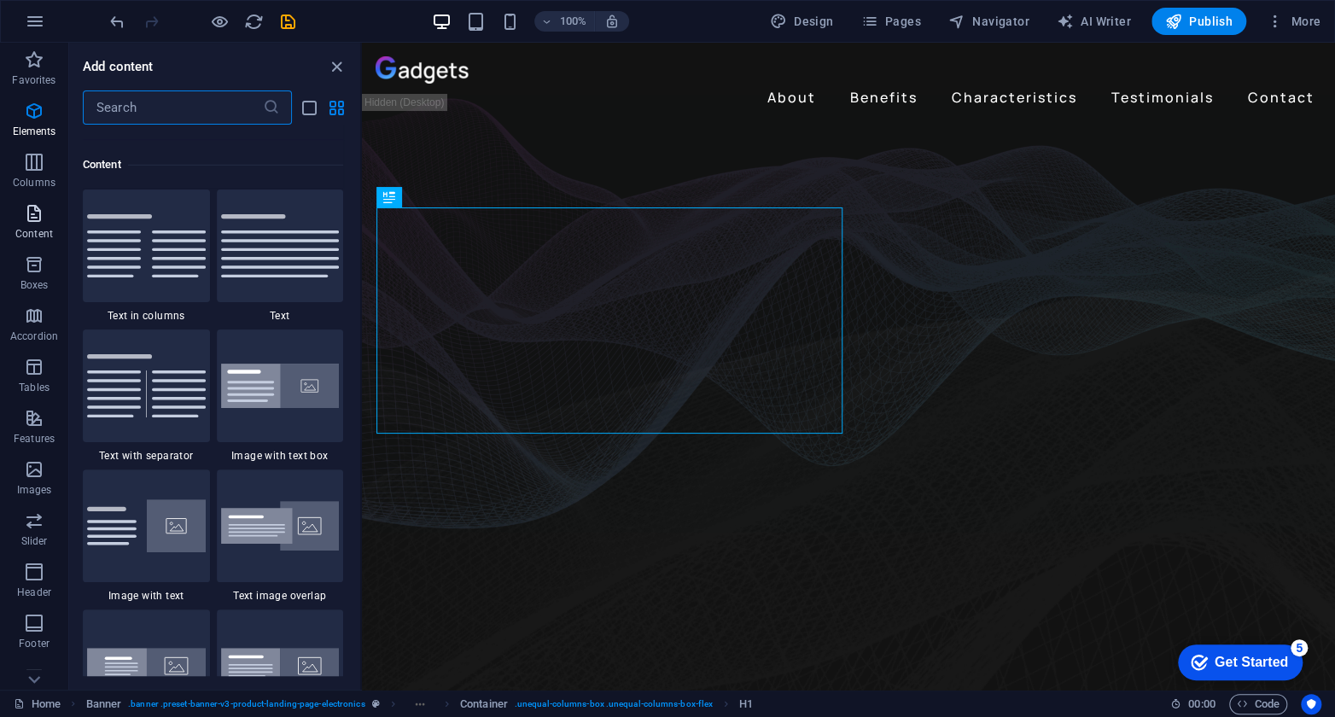
scroll to position [2985, 0]
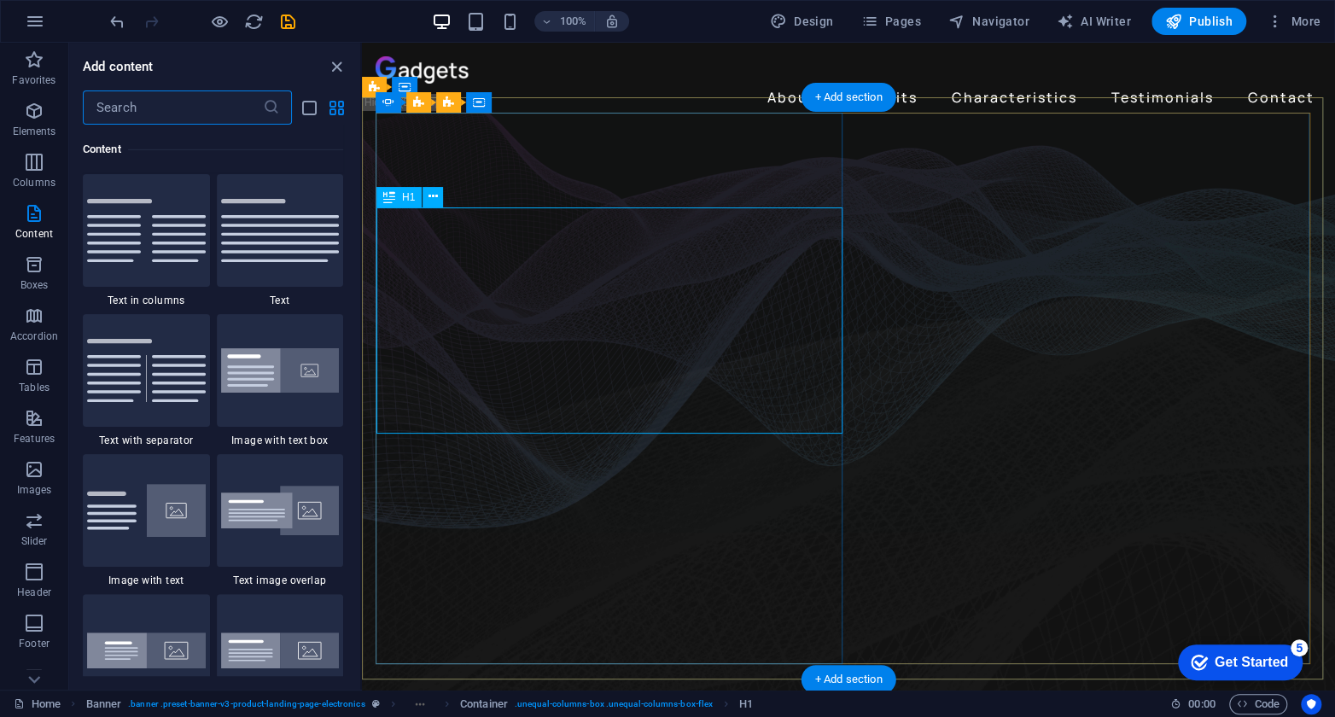
drag, startPoint x: 819, startPoint y: 399, endPoint x: 453, endPoint y: 375, distance: 366.9
drag, startPoint x: 384, startPoint y: 401, endPoint x: 576, endPoint y: 399, distance: 192.0
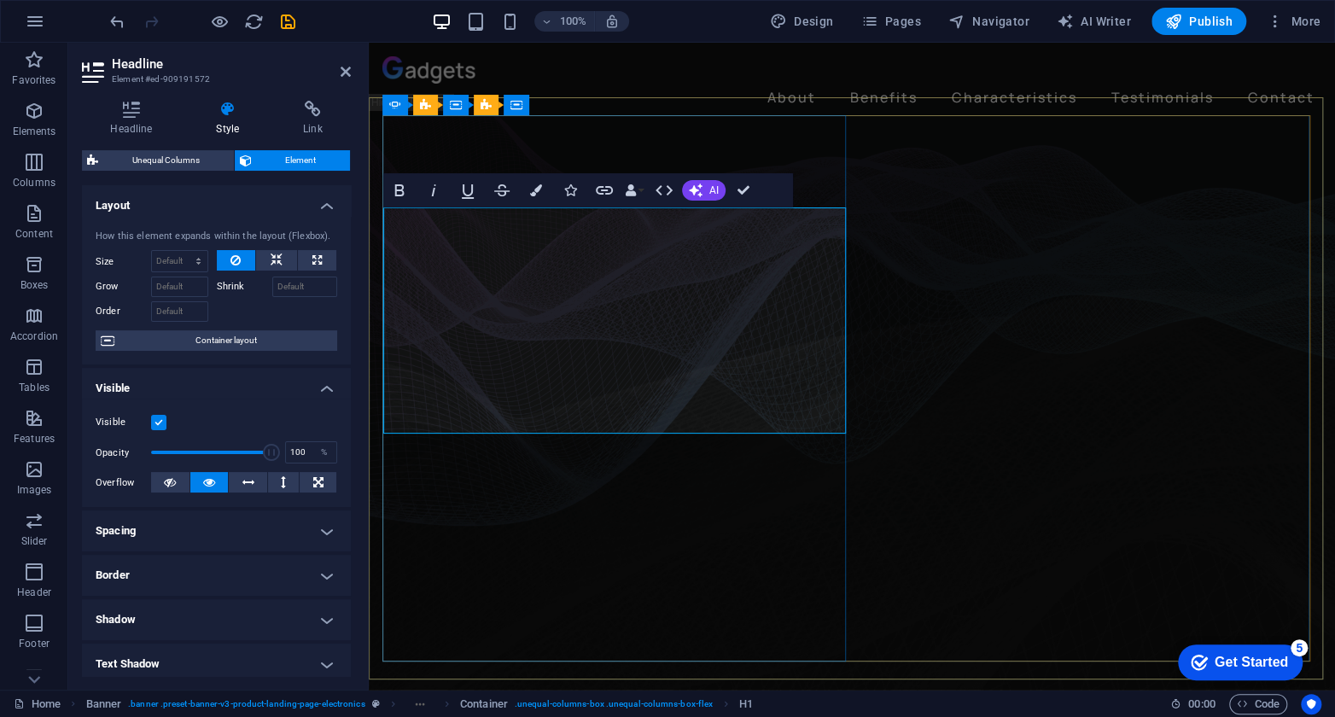
drag, startPoint x: 833, startPoint y: 408, endPoint x: 389, endPoint y: 398, distance: 443.9
click at [121, 115] on icon at bounding box center [131, 109] width 99 height 17
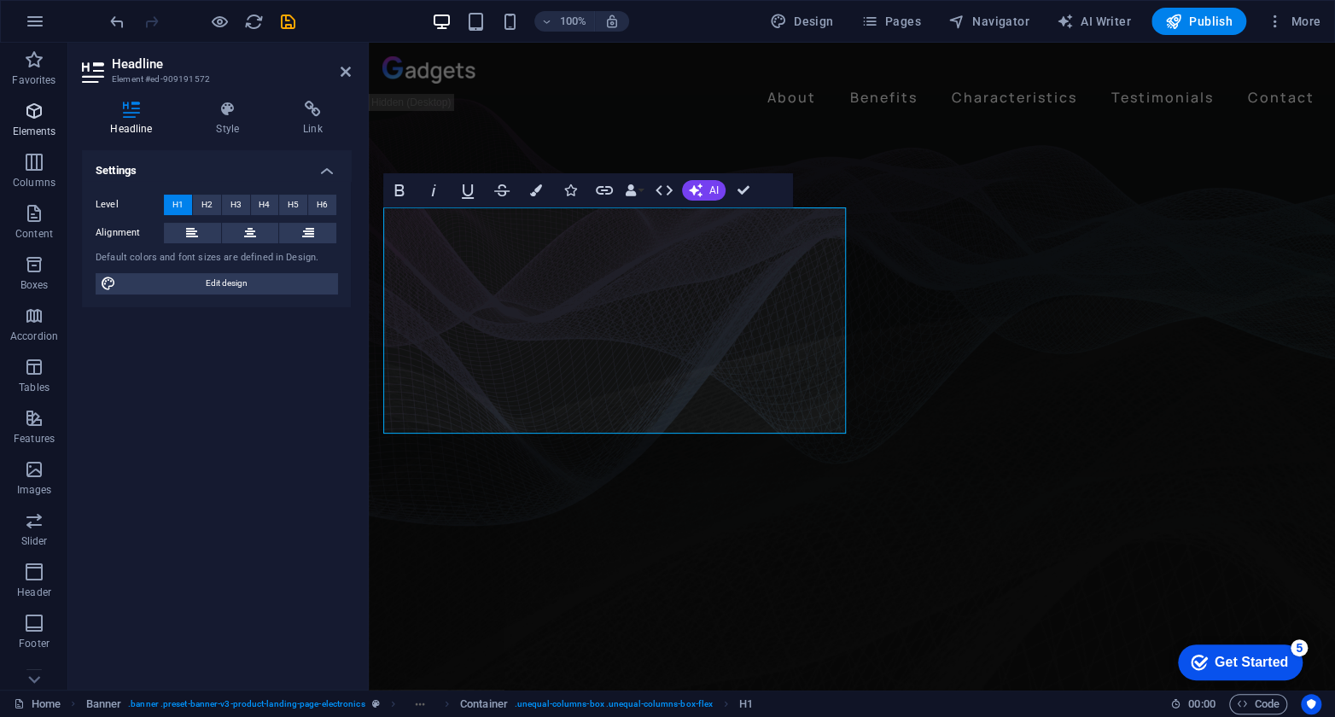
click at [44, 109] on span "Elements" at bounding box center [34, 121] width 68 height 41
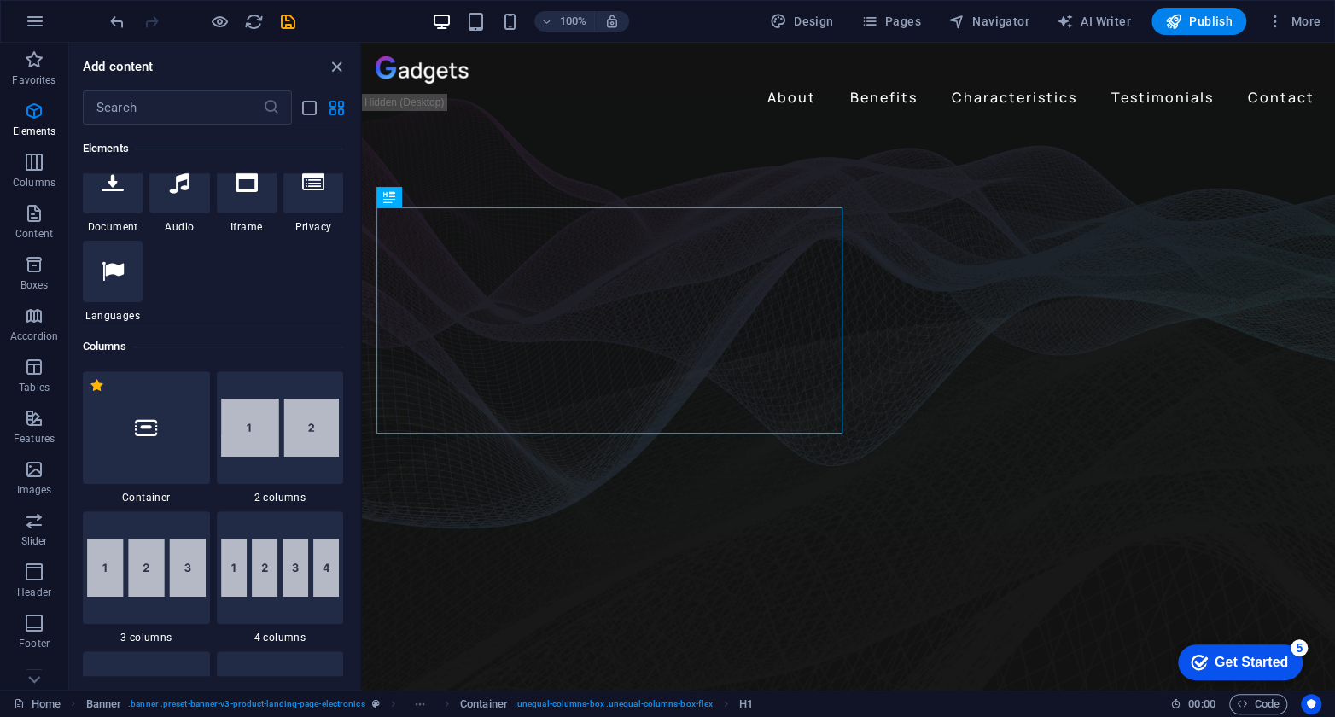
scroll to position [725, 0]
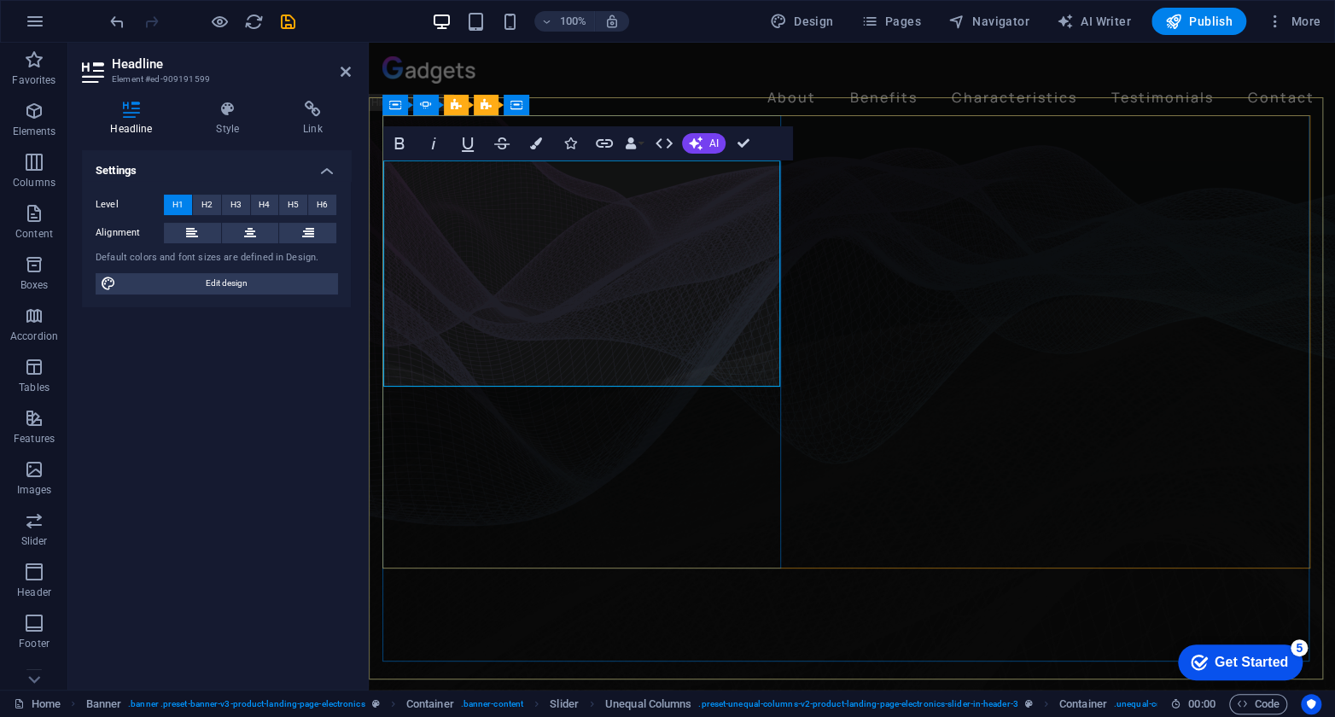
drag, startPoint x: 761, startPoint y: 354, endPoint x: 384, endPoint y: 360, distance: 377.2
click at [535, 145] on icon "button" at bounding box center [536, 143] width 12 height 12
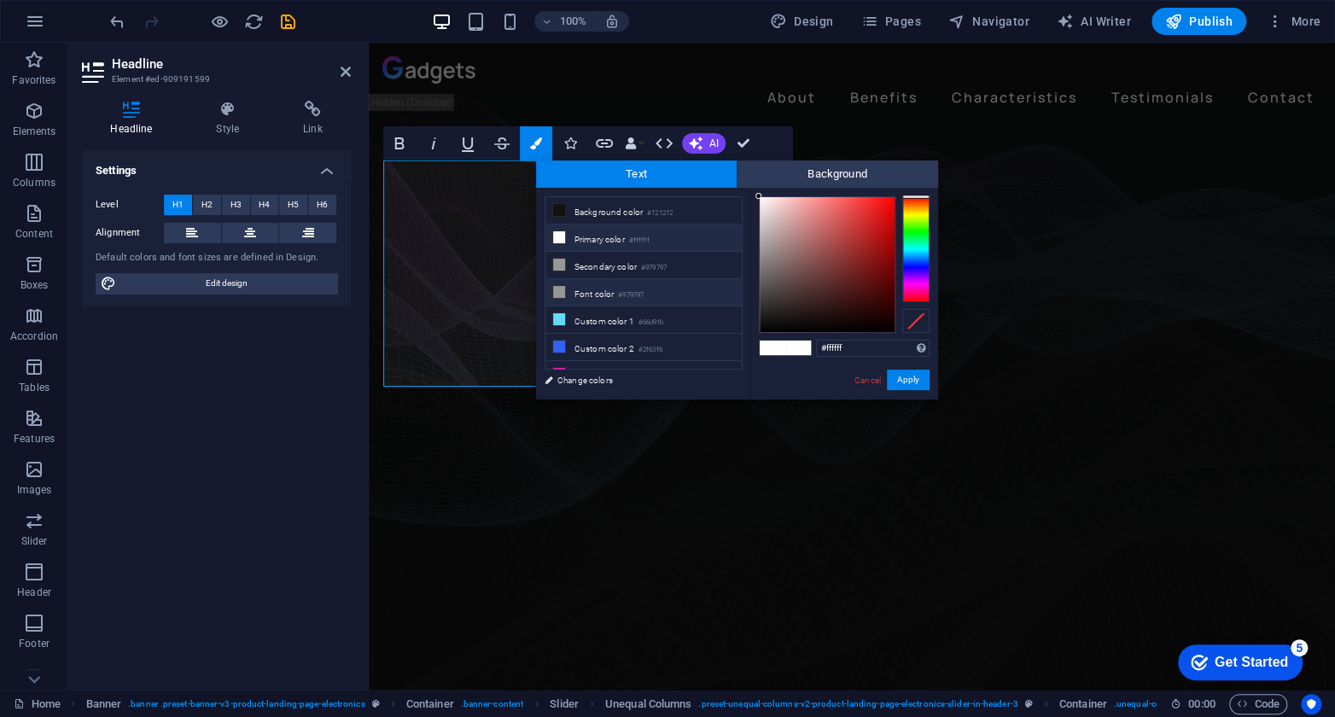
scroll to position [17, 0]
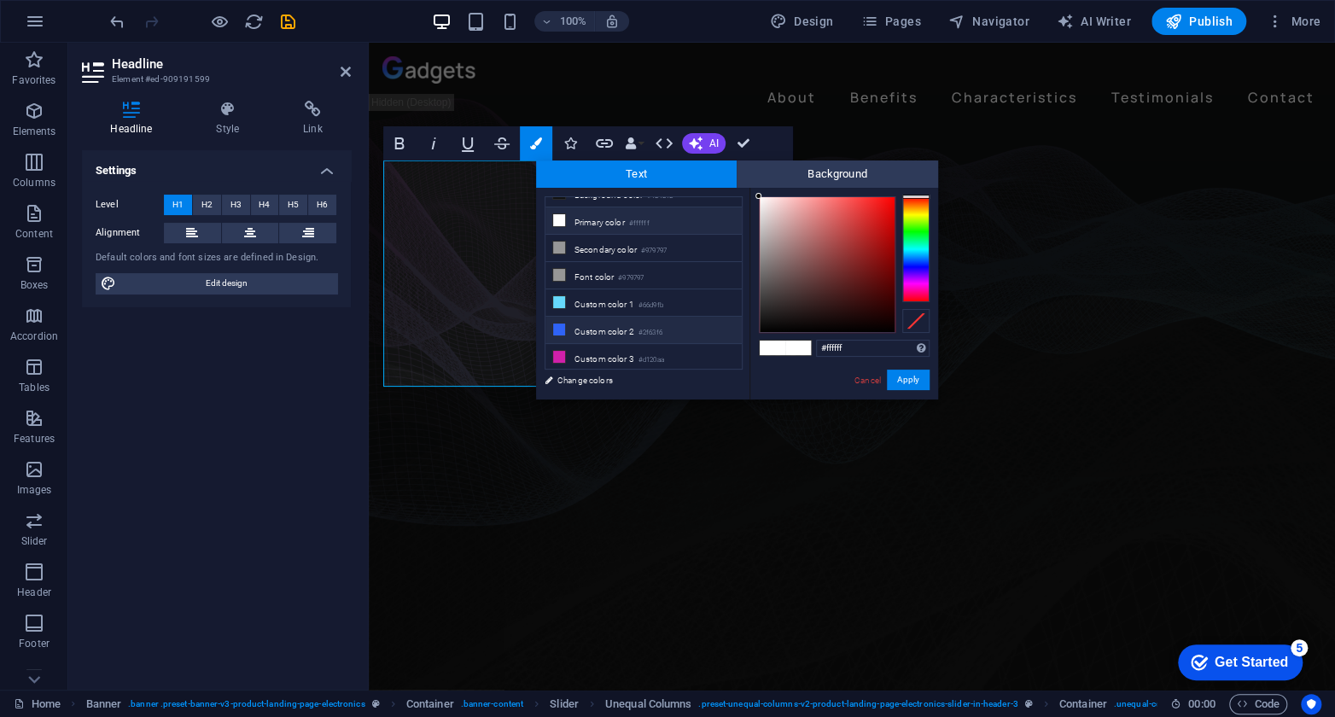
click at [588, 325] on li "Custom color 2 #2f63f6" at bounding box center [643, 330] width 196 height 27
type input "#2f63f6"
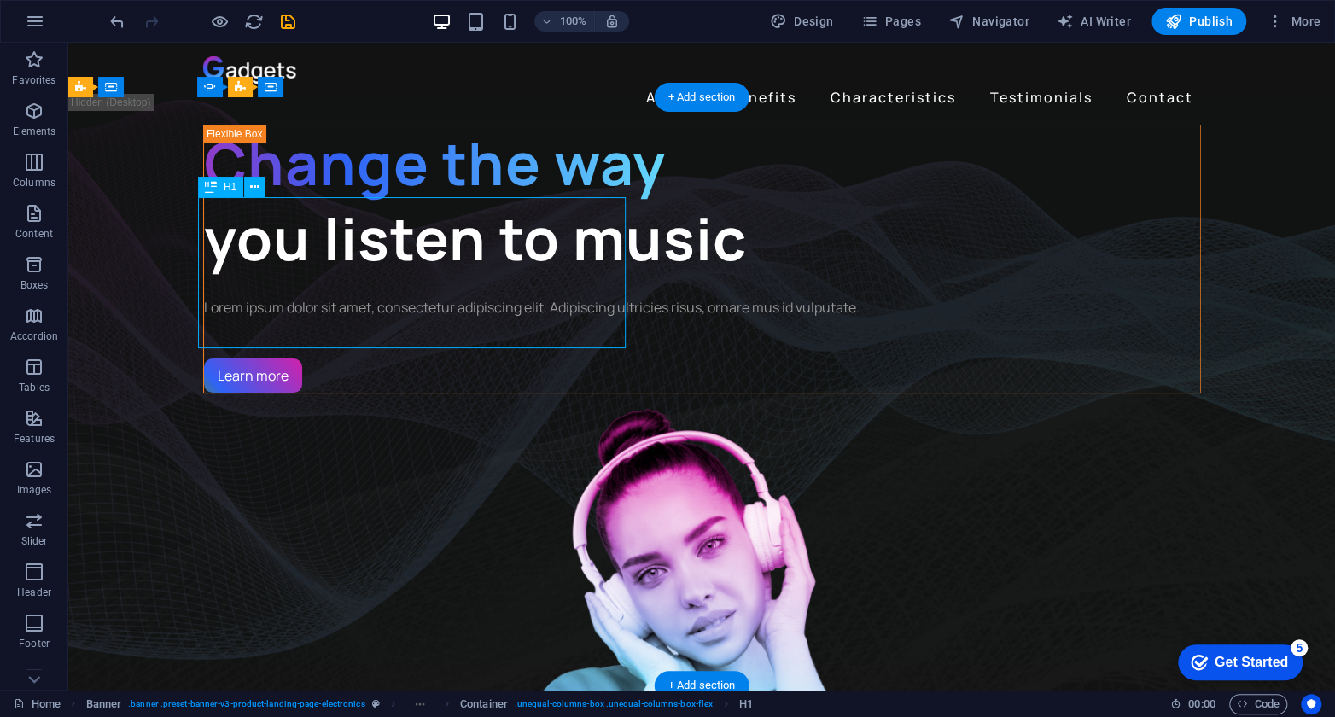
drag, startPoint x: 587, startPoint y: 307, endPoint x: 565, endPoint y: 299, distance: 23.8
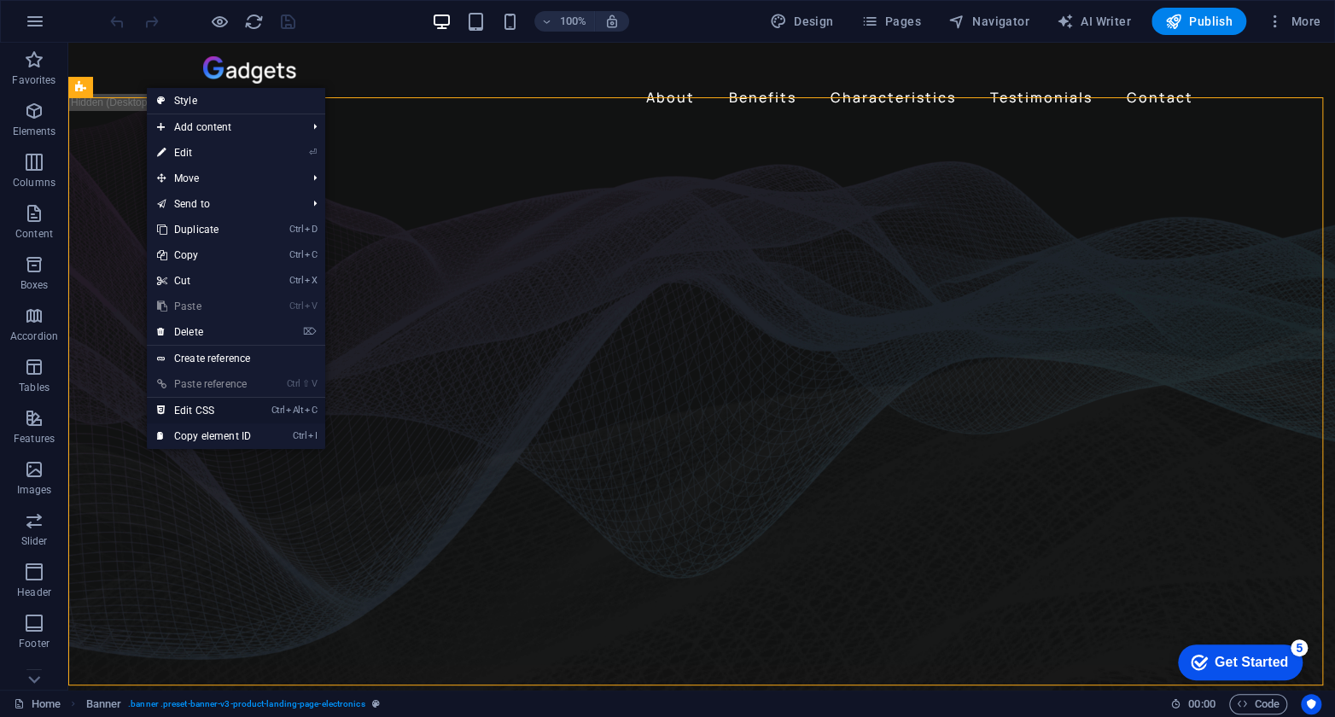
click at [190, 399] on link "Ctrl Alt C Edit CSS" at bounding box center [204, 411] width 114 height 26
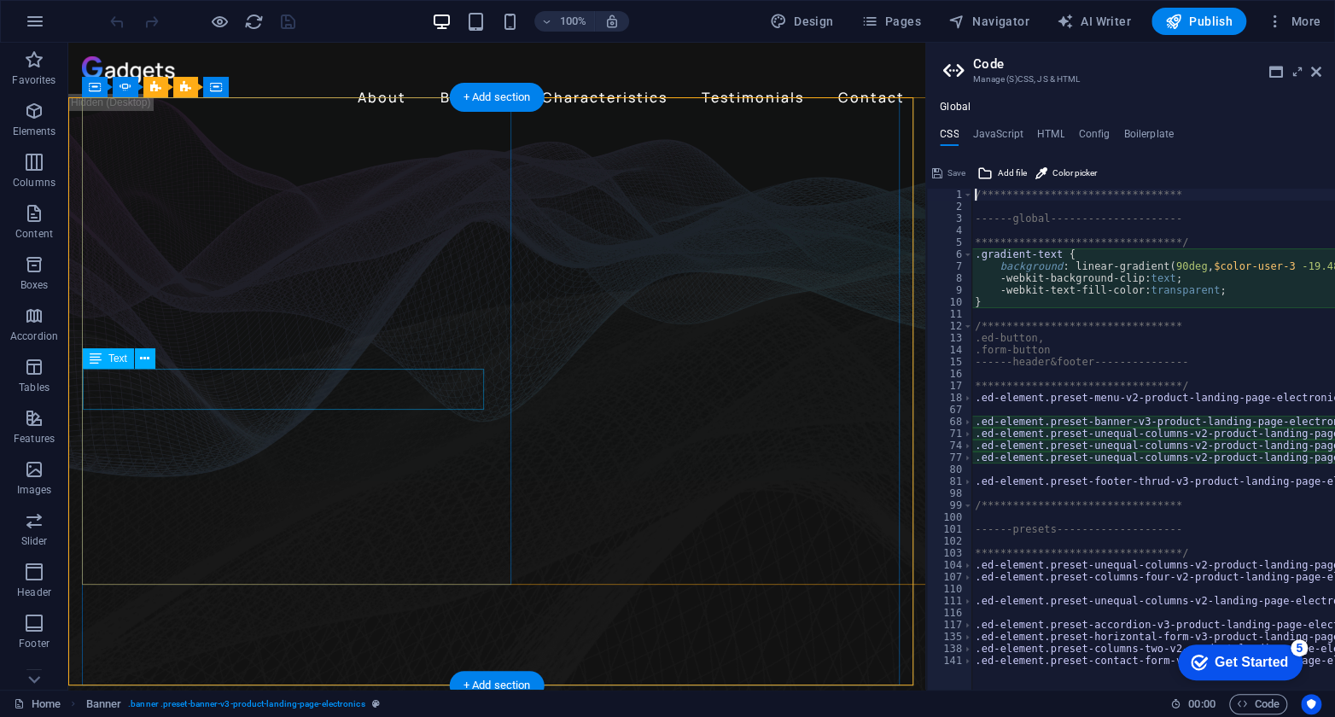
type textarea "@include banner-v3;"
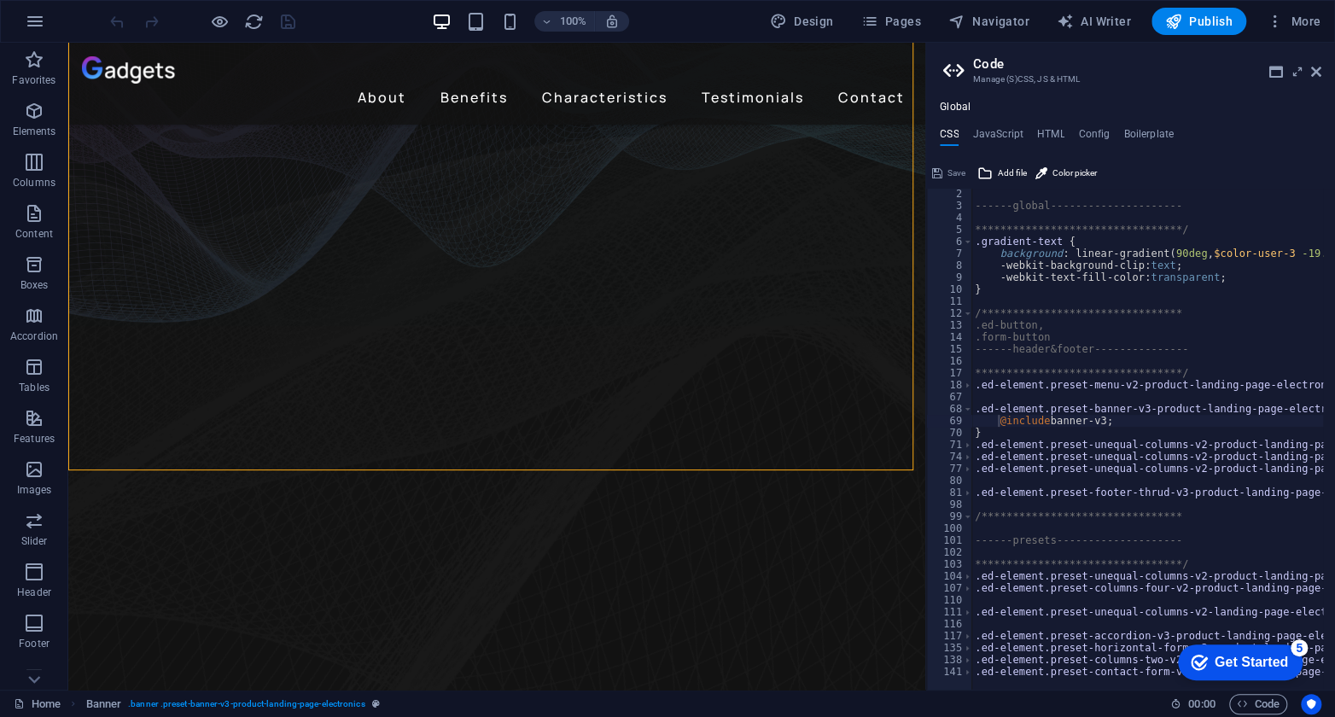
scroll to position [13, 0]
click at [1000, 132] on h4 "JavaScript" at bounding box center [997, 137] width 50 height 19
type textarea "/* JS for preset "Menu V2" */"
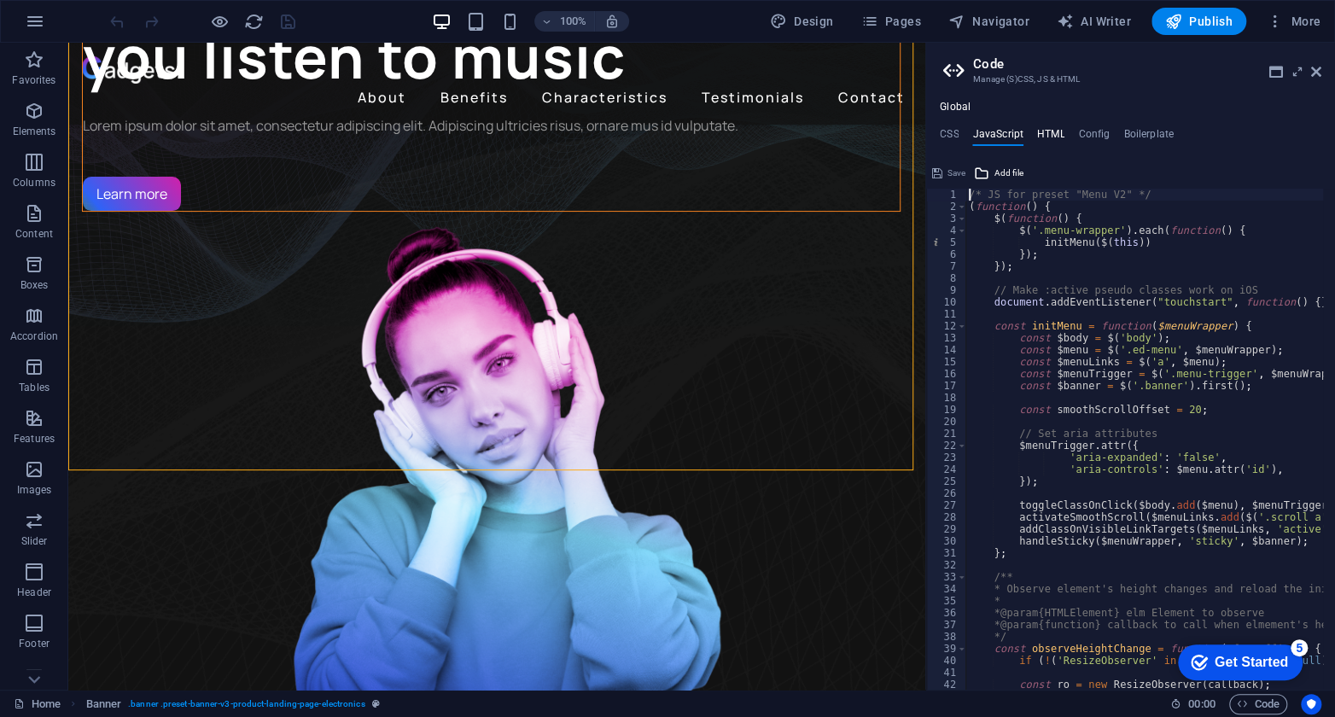
click at [1047, 131] on h4 "HTML" at bounding box center [1051, 137] width 28 height 19
type textarea "<a href="#main-content" class="wv-link-content button">Skip to main content</a>"
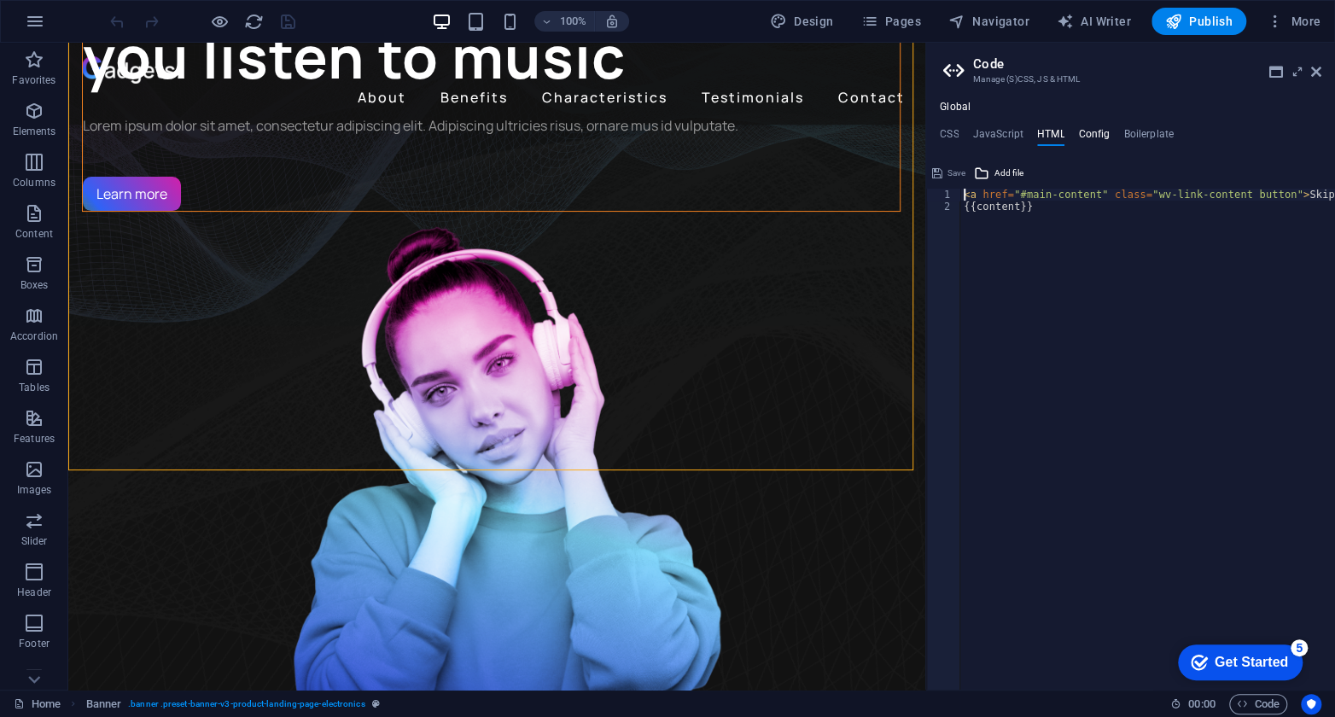
click at [1095, 130] on h4 "Config" at bounding box center [1094, 137] width 32 height 19
type textarea "$color-user-3: #d120aa;"
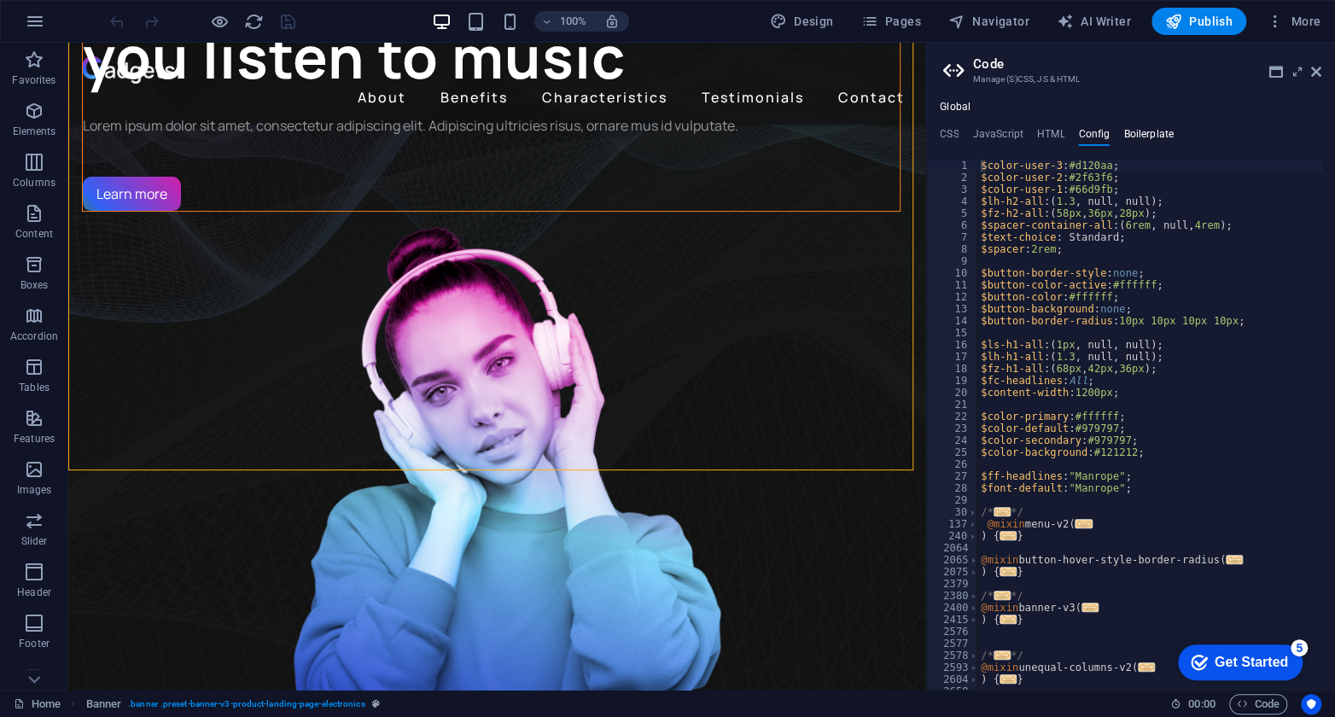
click at [1160, 132] on h4 "Boilerplate" at bounding box center [1148, 137] width 50 height 19
